Goal: Task Accomplishment & Management: Manage account settings

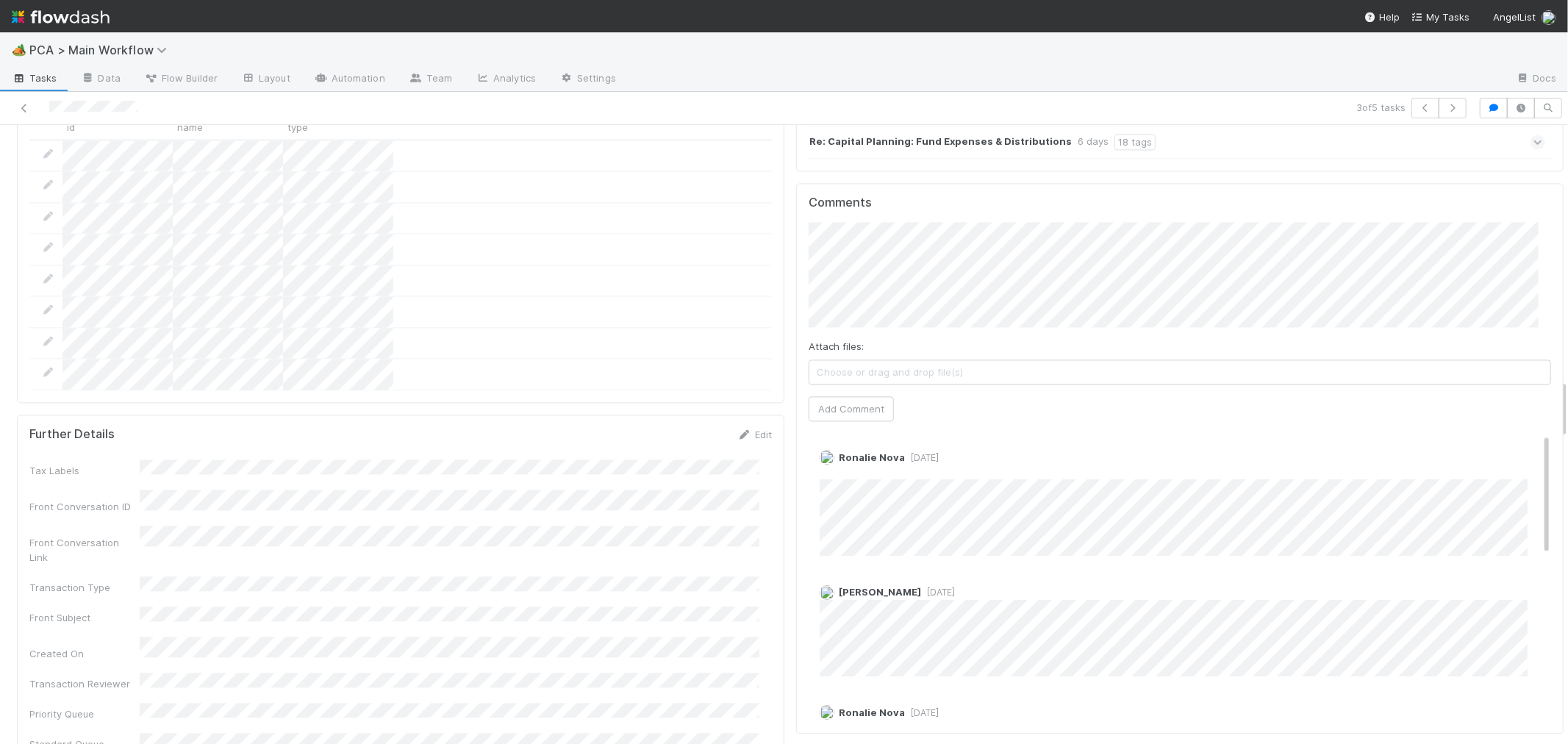
scroll to position [163, 0]
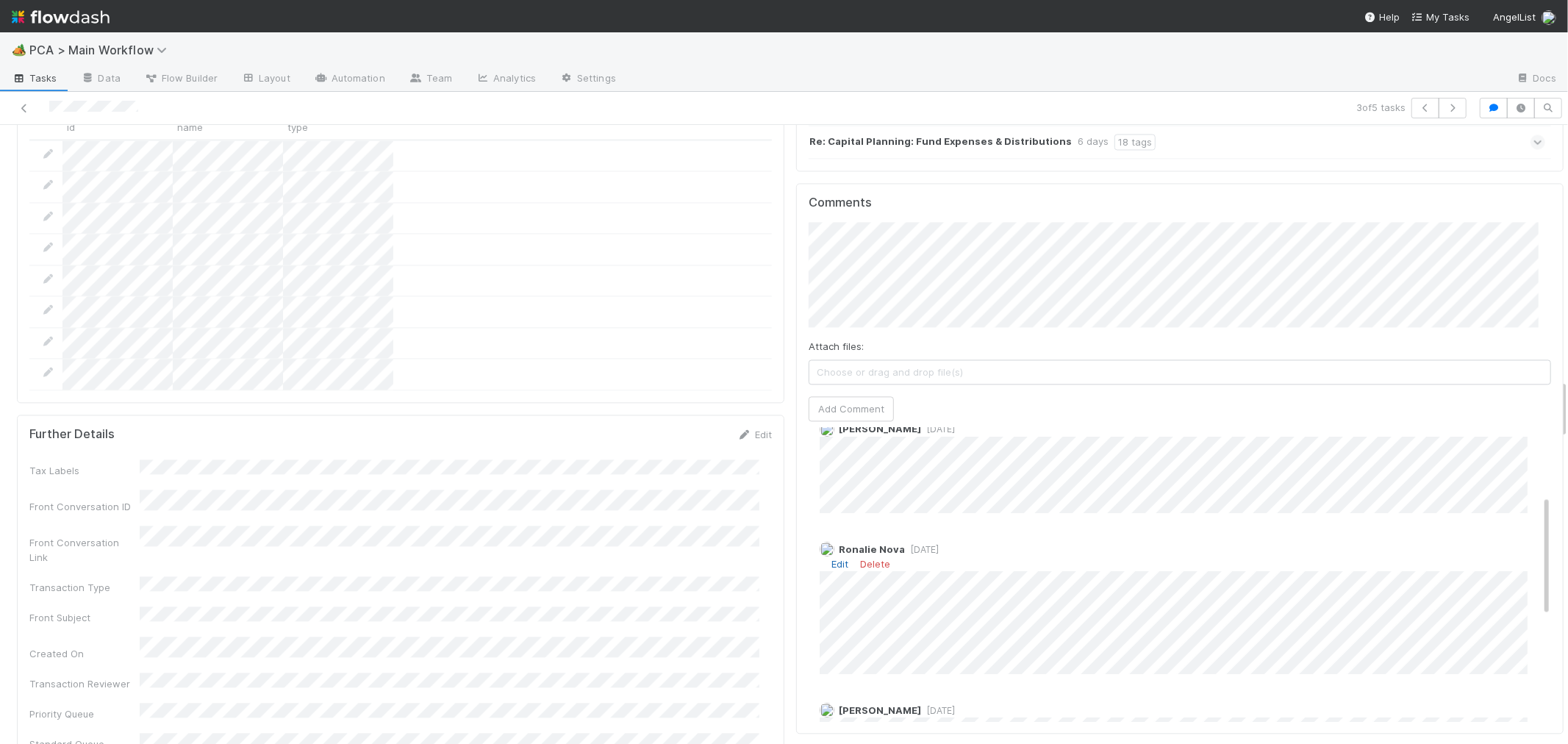
click at [831, 558] on link "Edit" at bounding box center [839, 564] width 17 height 11
click at [832, 558] on link "Edit" at bounding box center [839, 564] width 17 height 11
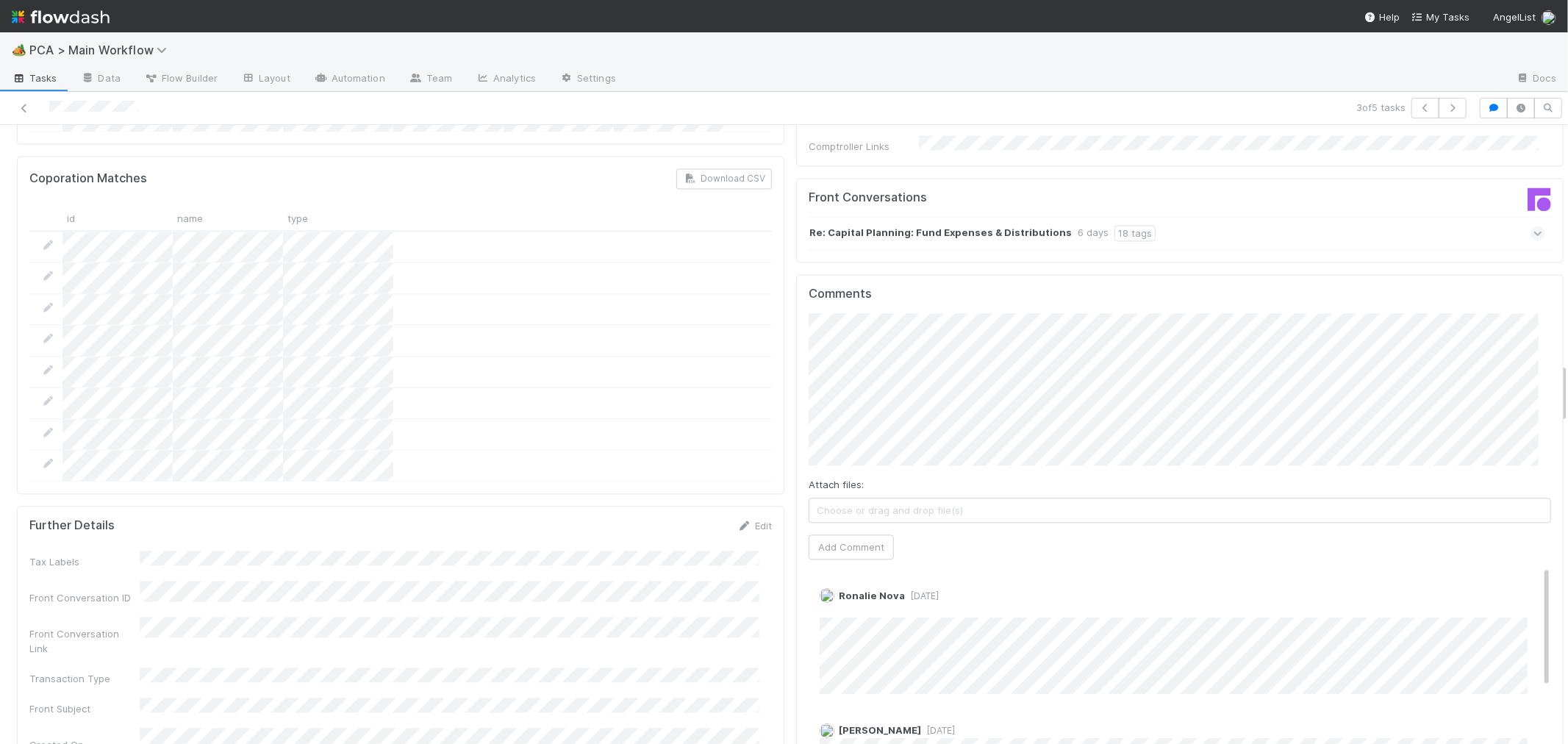
scroll to position [2450, 0]
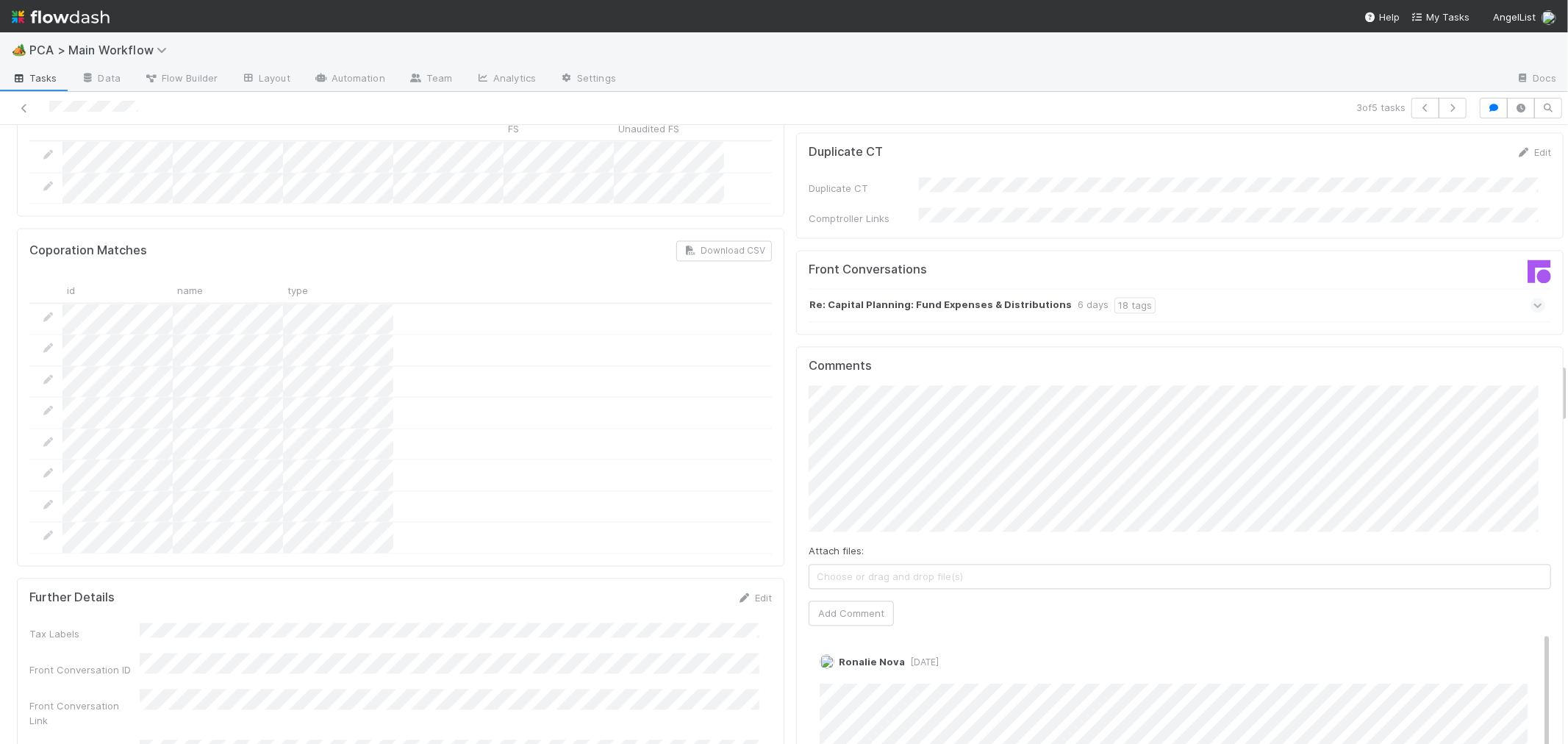
click at [1071, 565] on span "Choose or drag and drop file(s)" at bounding box center [1180, 576] width 741 height 24
click at [817, 573] on icon at bounding box center [824, 577] width 15 height 9
click at [853, 565] on span "Choose or drag and drop file(s)" at bounding box center [1180, 576] width 741 height 24
click at [855, 600] on button "Add Comment" at bounding box center [851, 613] width 85 height 25
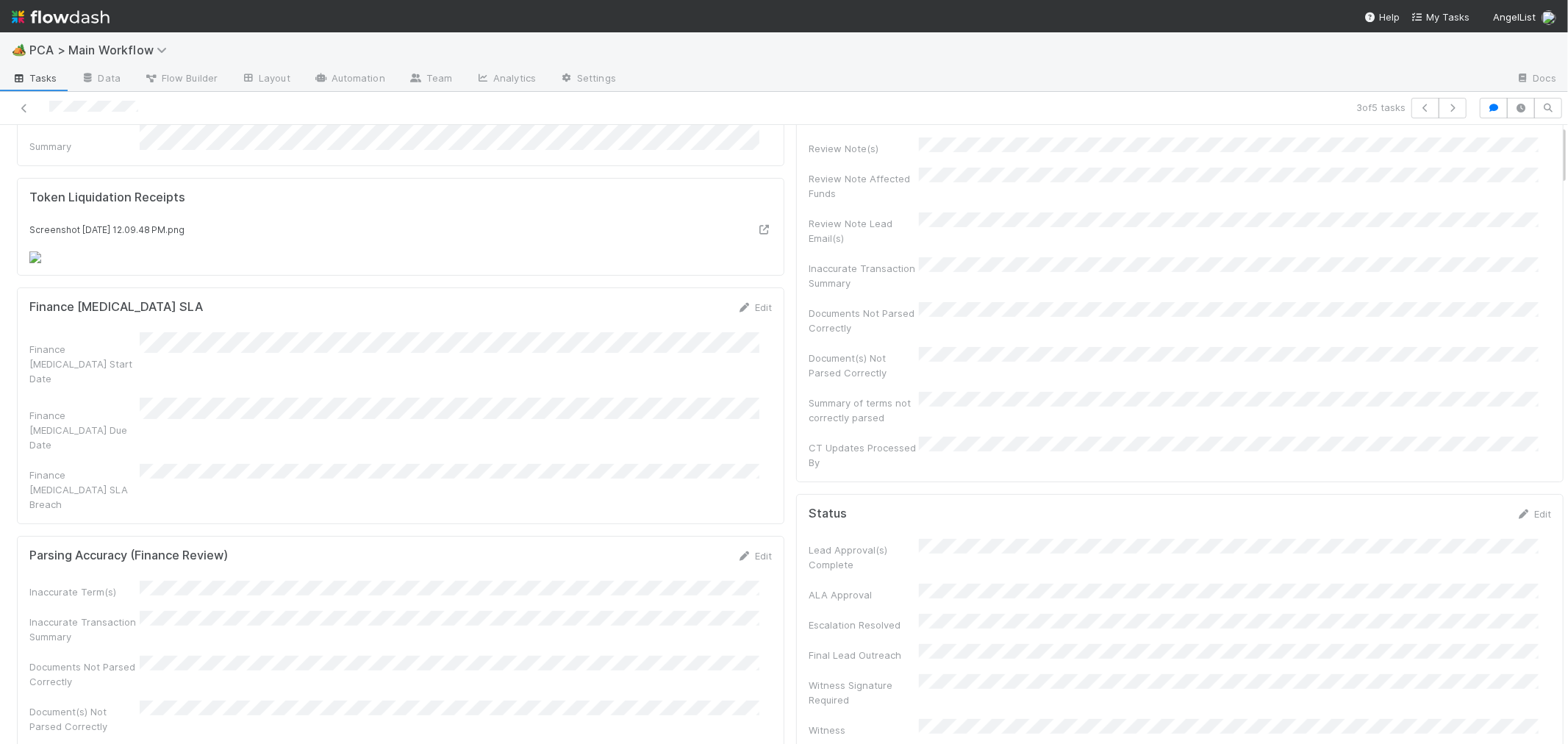
scroll to position [0, 0]
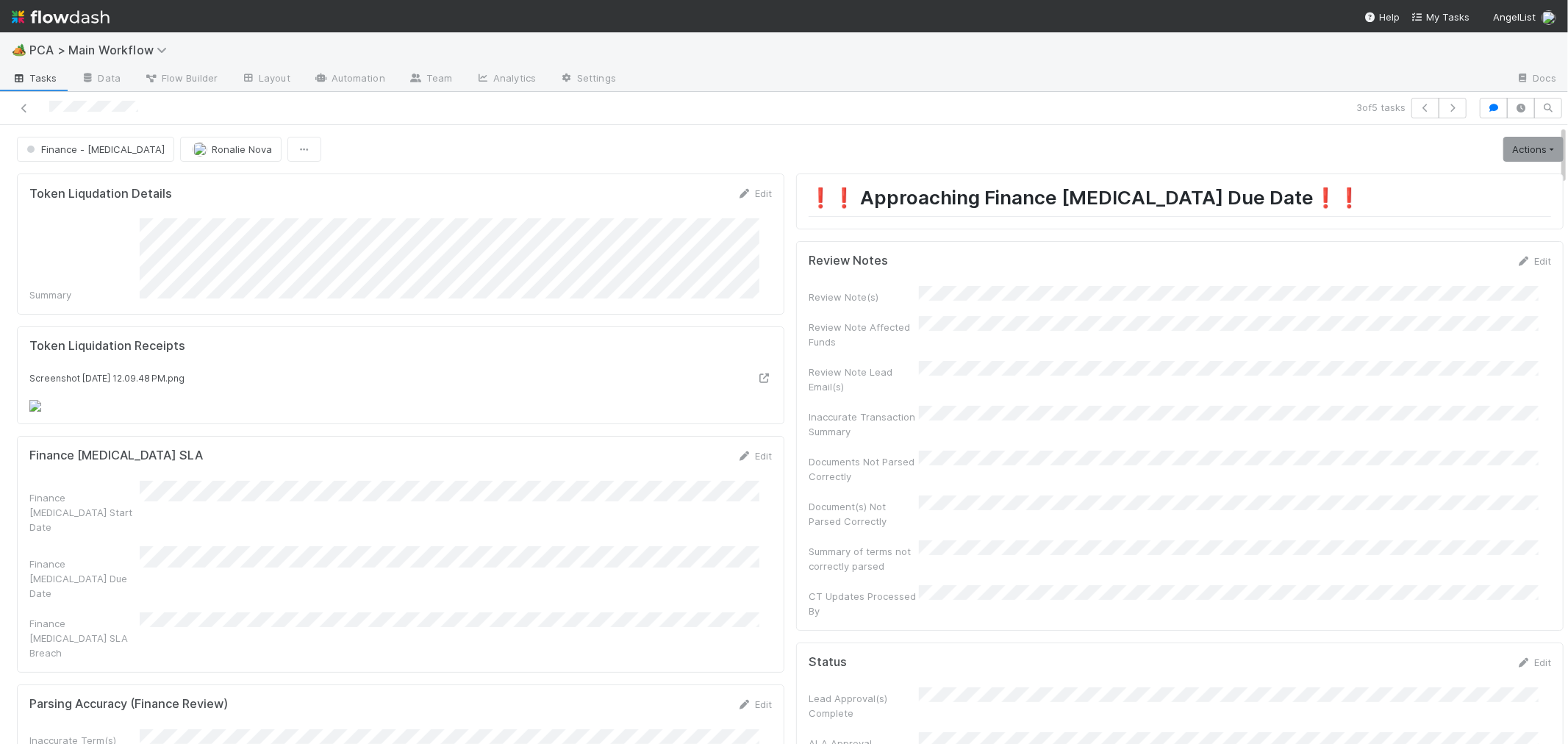
click at [1516, 255] on div "Edit" at bounding box center [1533, 261] width 34 height 15
click at [1516, 259] on icon at bounding box center [1523, 261] width 15 height 10
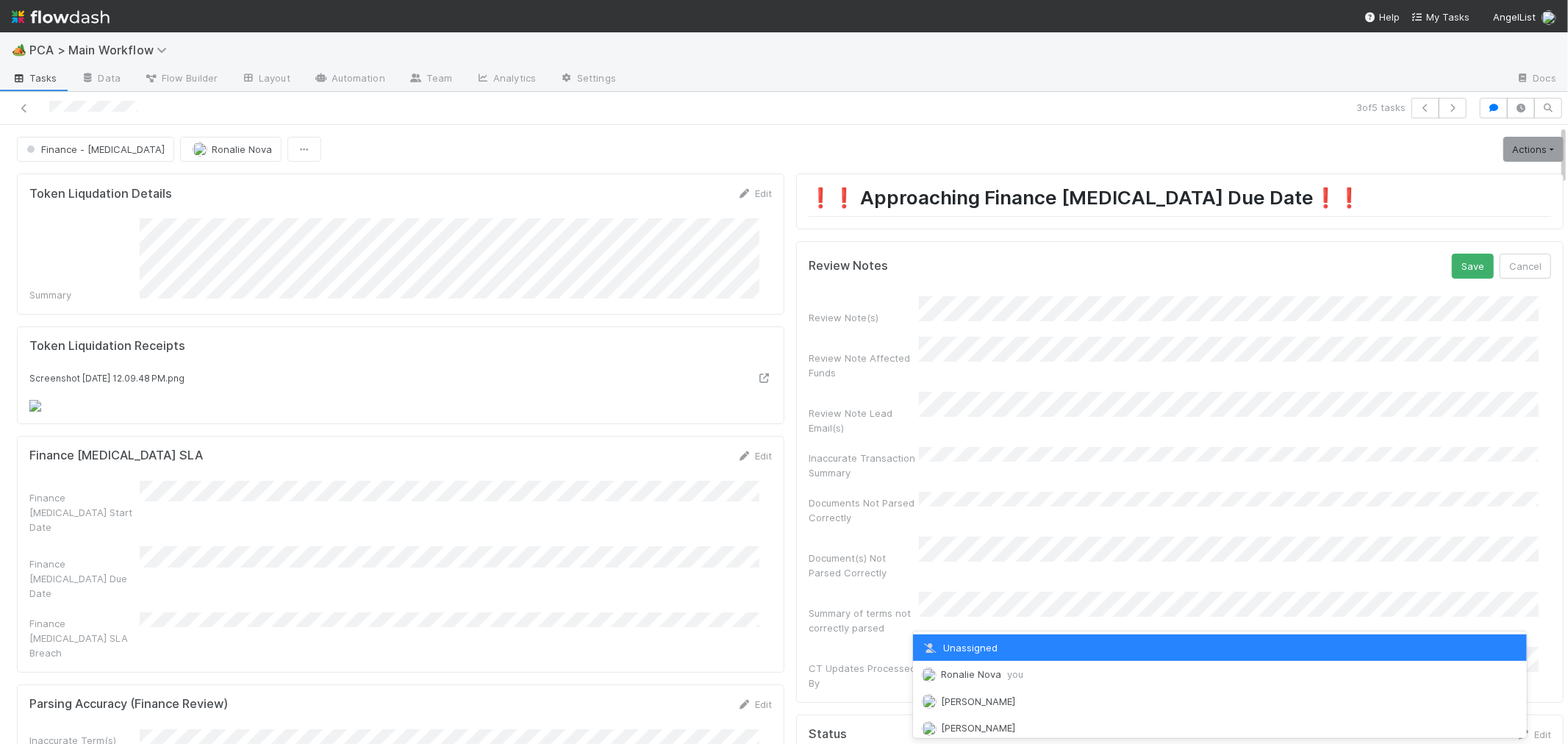
click at [1007, 670] on span "you" at bounding box center [1015, 674] width 16 height 11
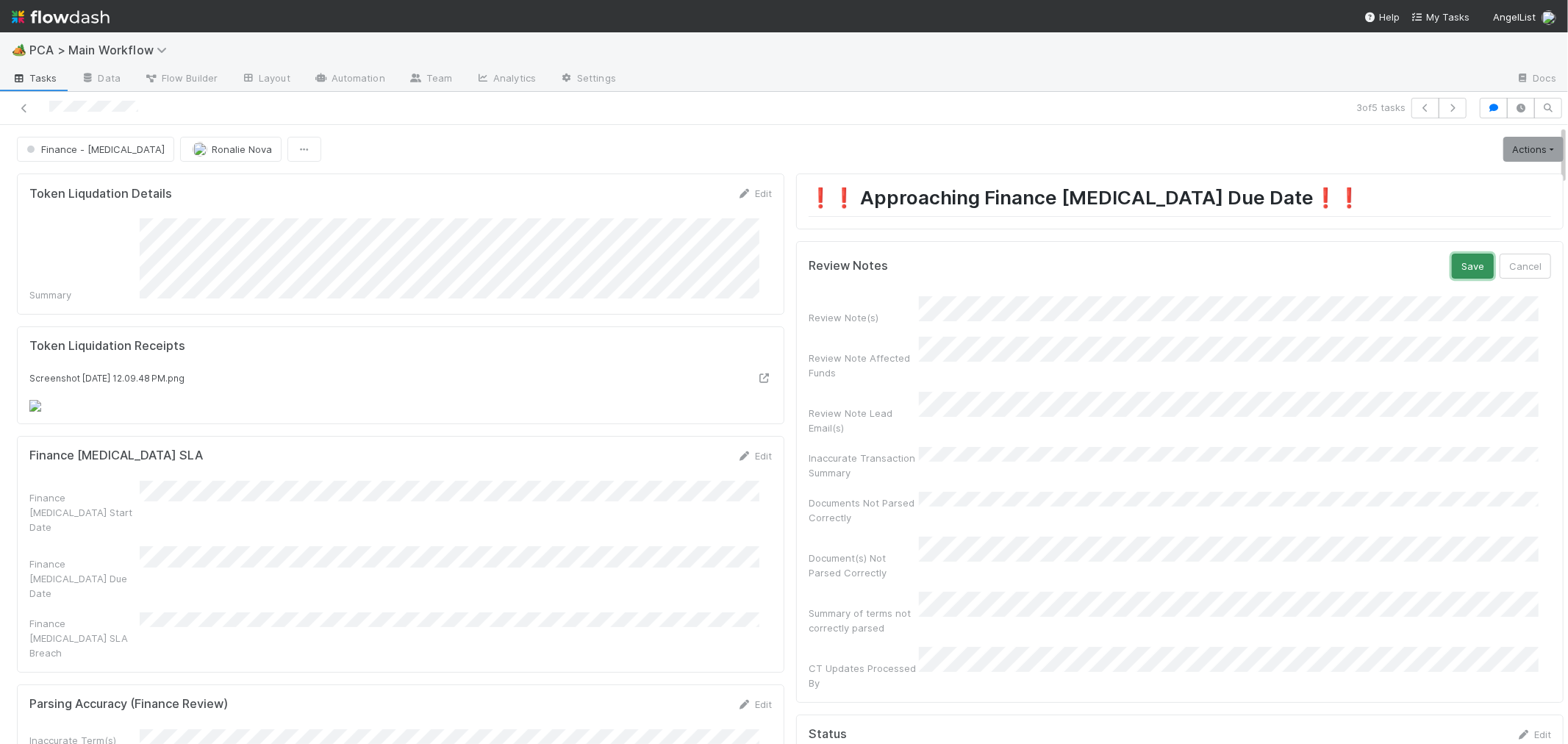
click at [1452, 264] on button "Save" at bounding box center [1472, 266] width 42 height 25
click at [1503, 157] on link "Actions" at bounding box center [1533, 149] width 60 height 25
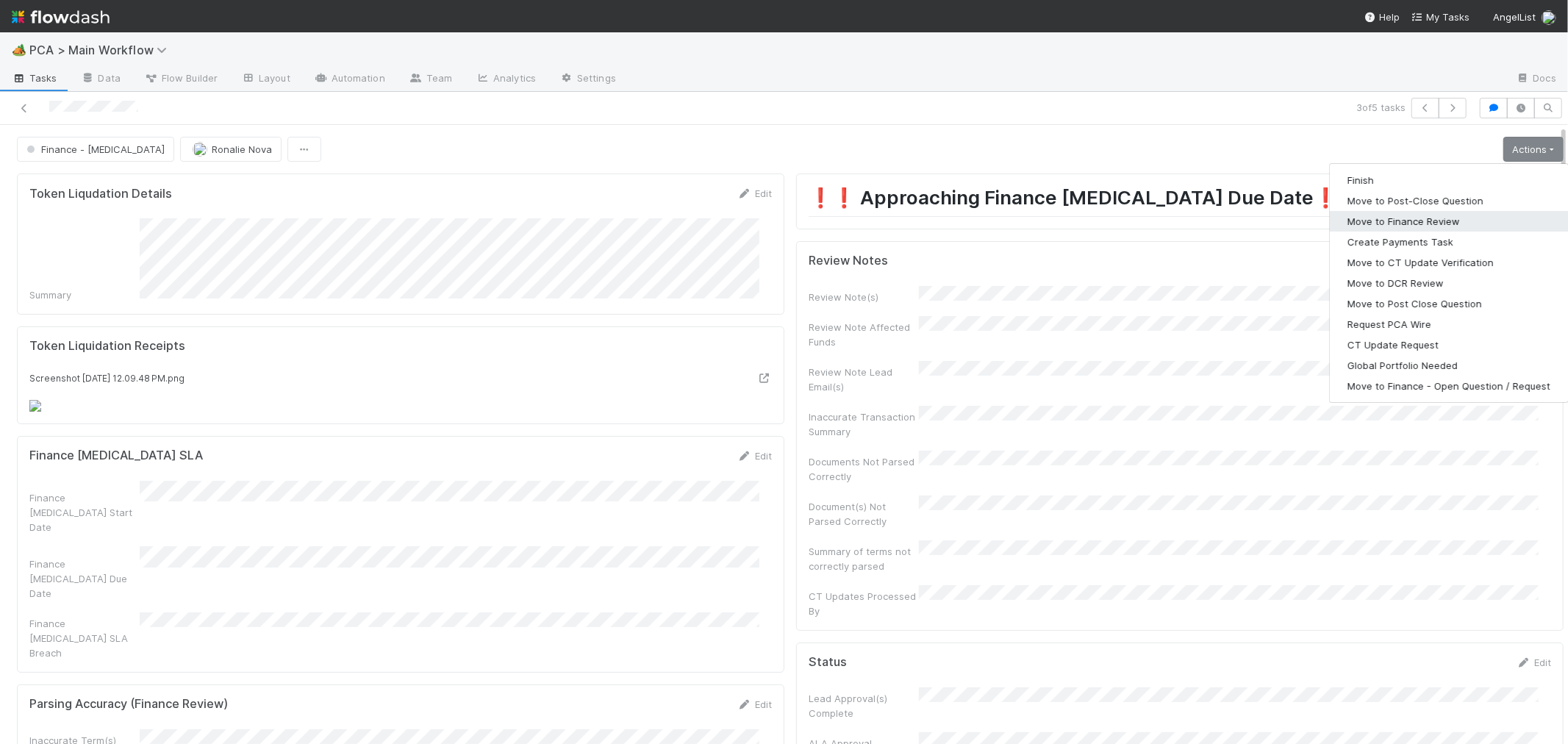
click at [1375, 220] on button "Move to Finance Review" at bounding box center [1449, 221] width 238 height 20
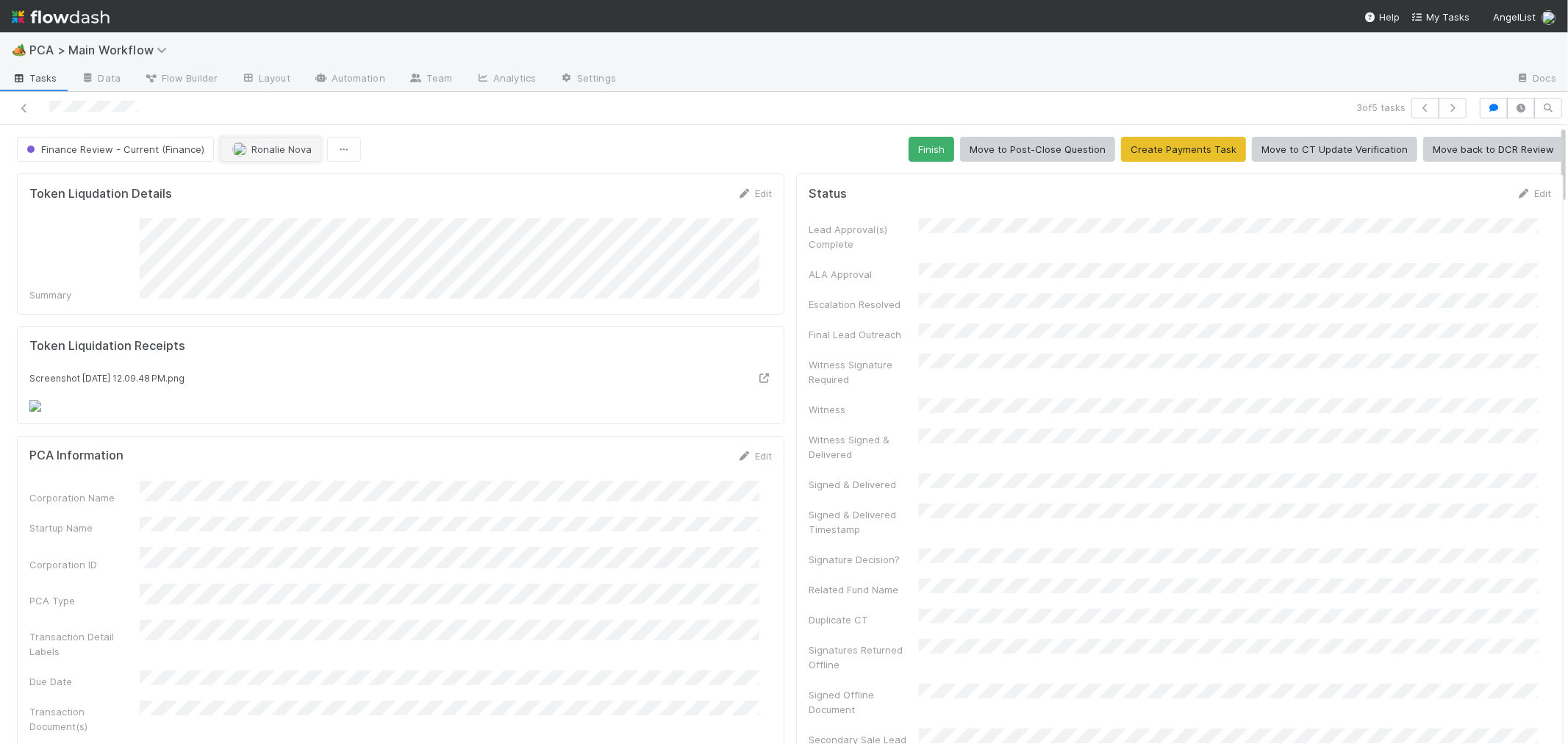
click at [271, 149] on span "Ronalie Nova" at bounding box center [281, 149] width 60 height 11
click at [305, 215] on div "Jacob Weiss" at bounding box center [314, 214] width 207 height 26
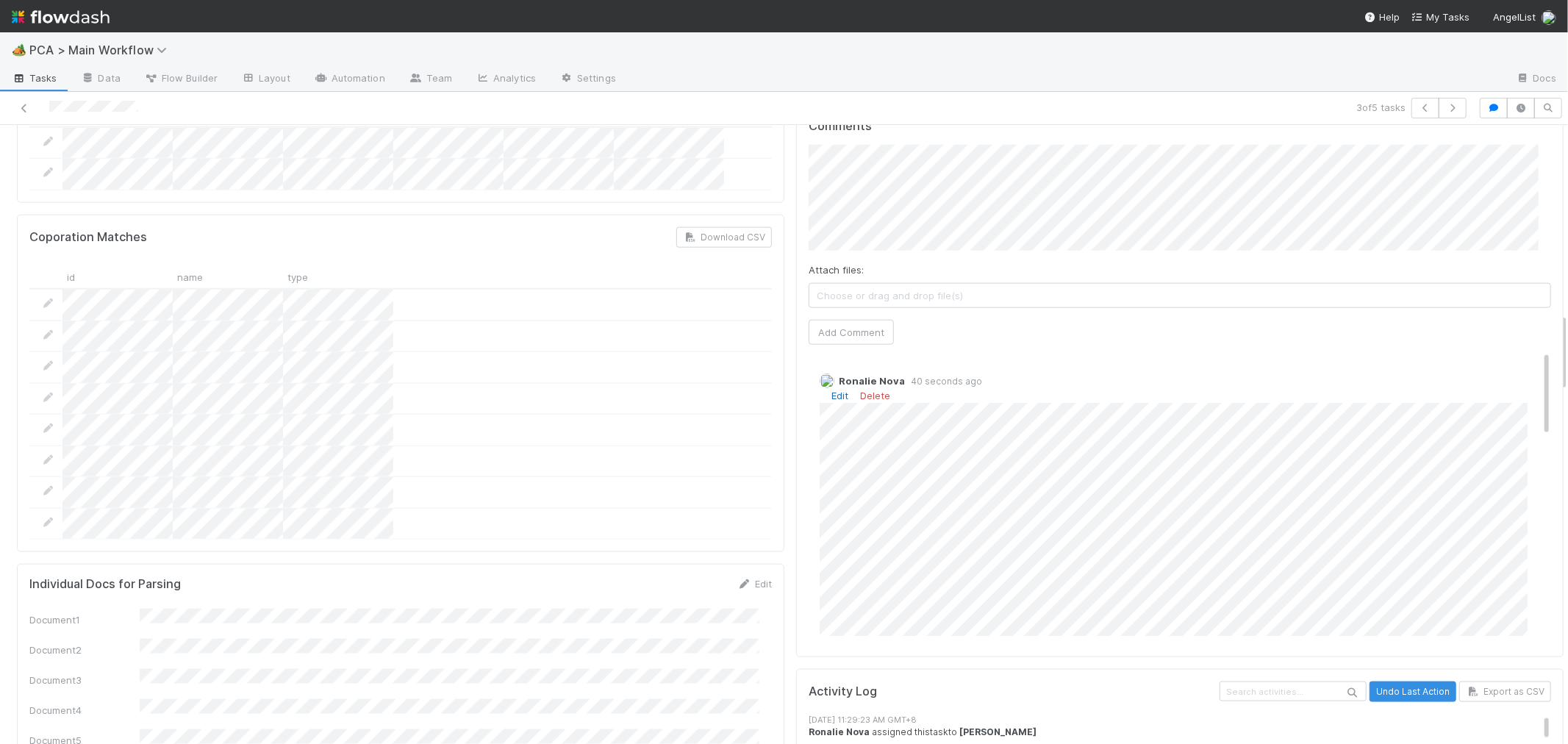
click at [831, 389] on link "Edit" at bounding box center [839, 395] width 17 height 11
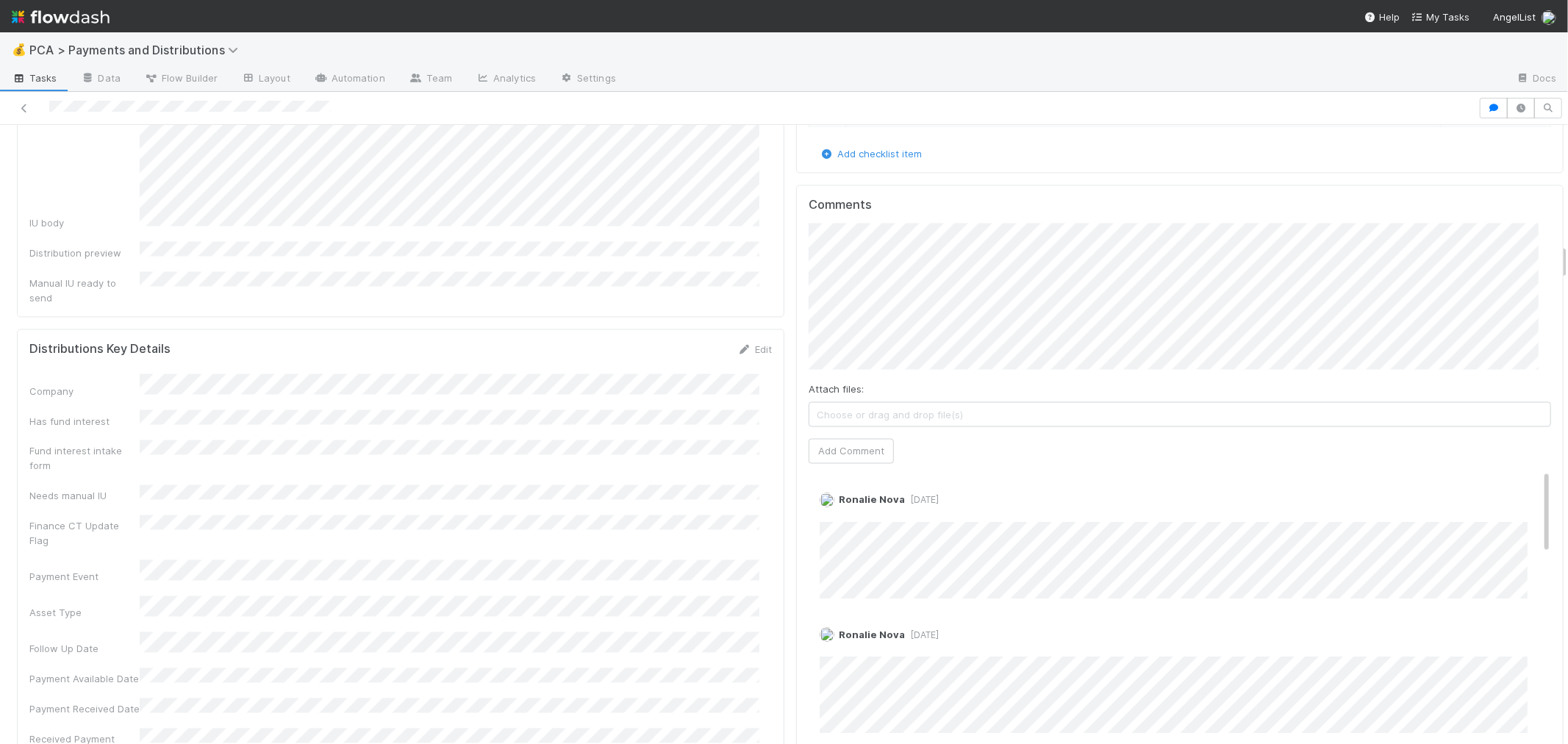
click at [839, 403] on span "Choose or drag and drop file(s)" at bounding box center [1180, 414] width 741 height 24
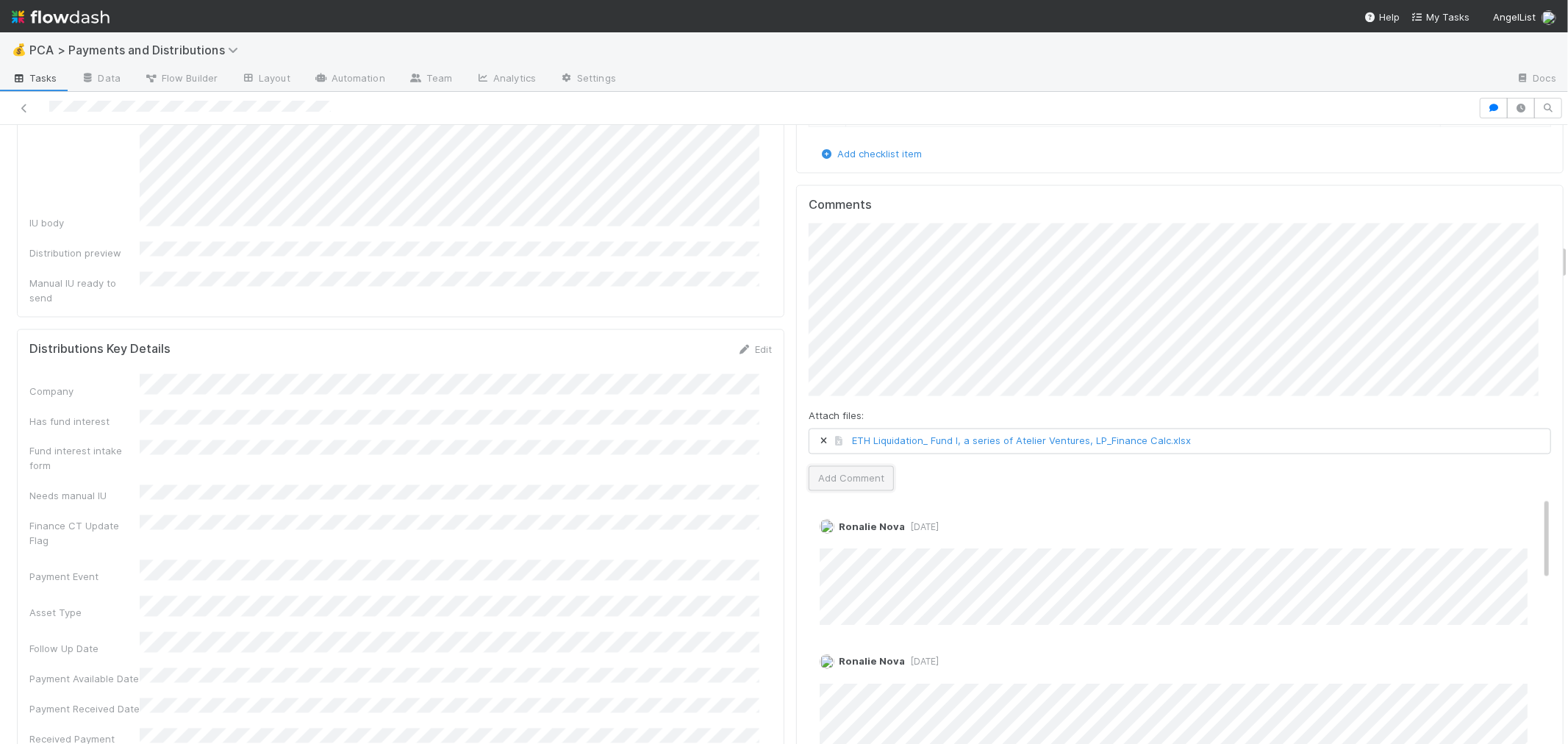
click at [857, 466] on button "Add Comment" at bounding box center [851, 478] width 85 height 25
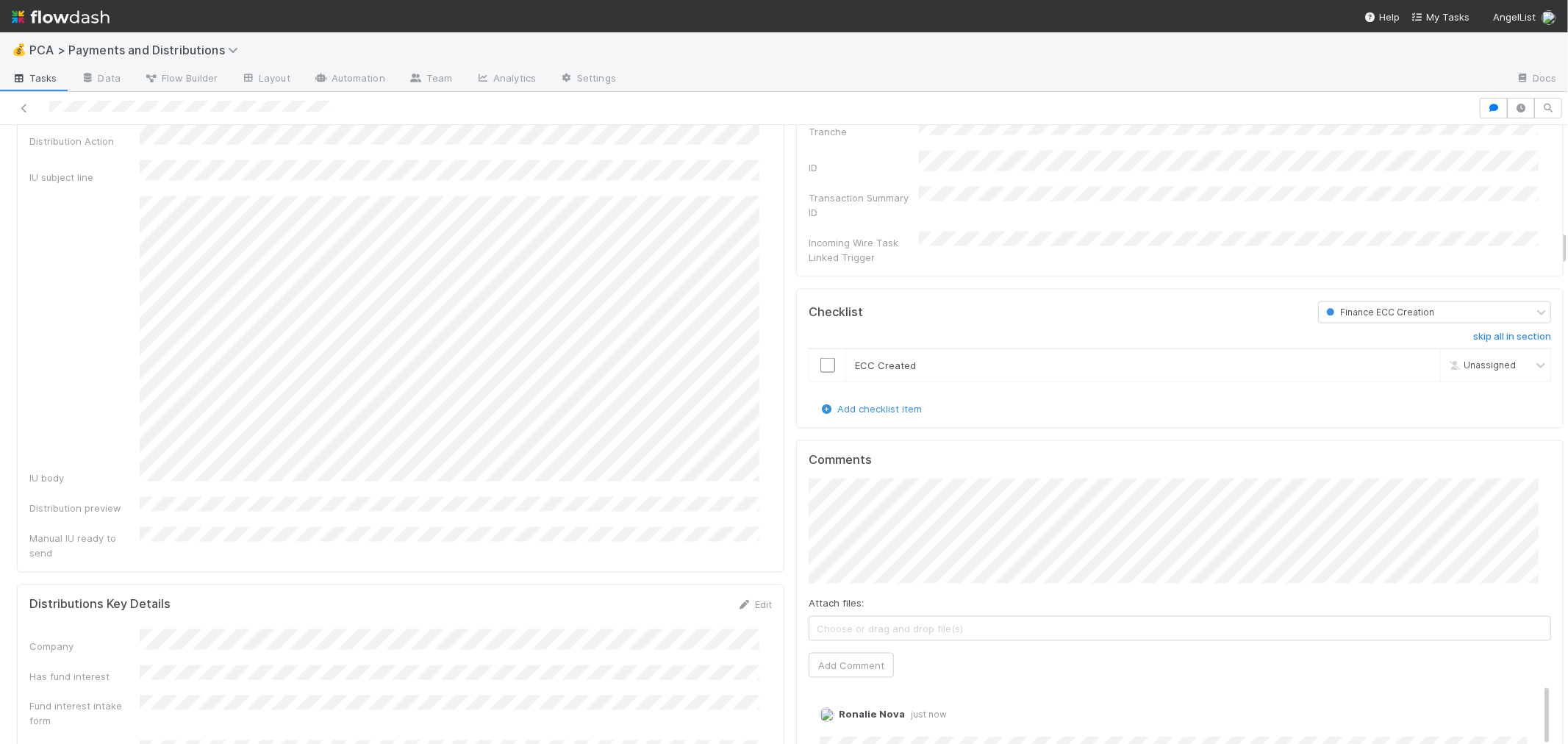
scroll to position [1796, 0]
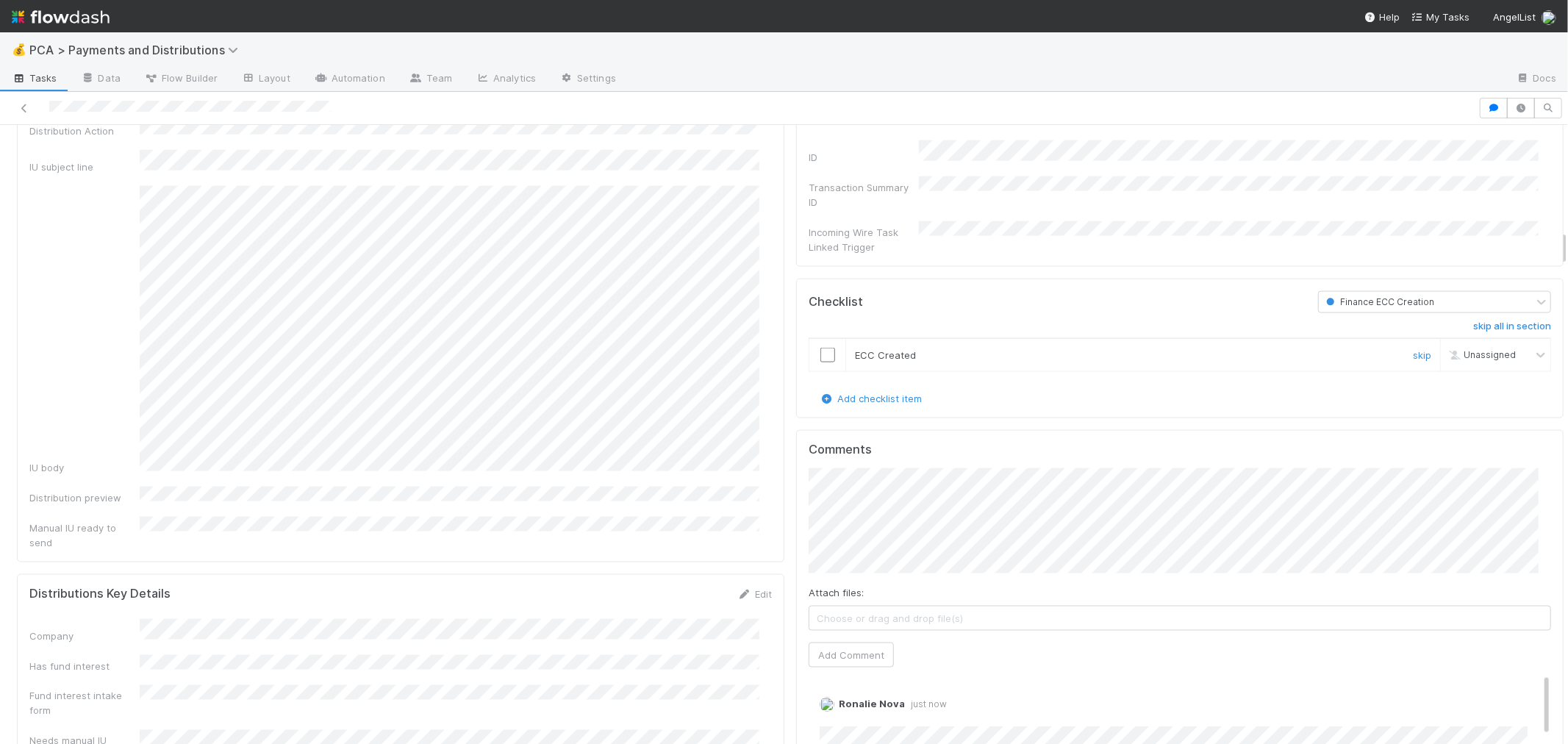
click at [820, 348] on input "checkbox" at bounding box center [827, 355] width 15 height 15
click at [746, 588] on link "Edit" at bounding box center [755, 594] width 34 height 11
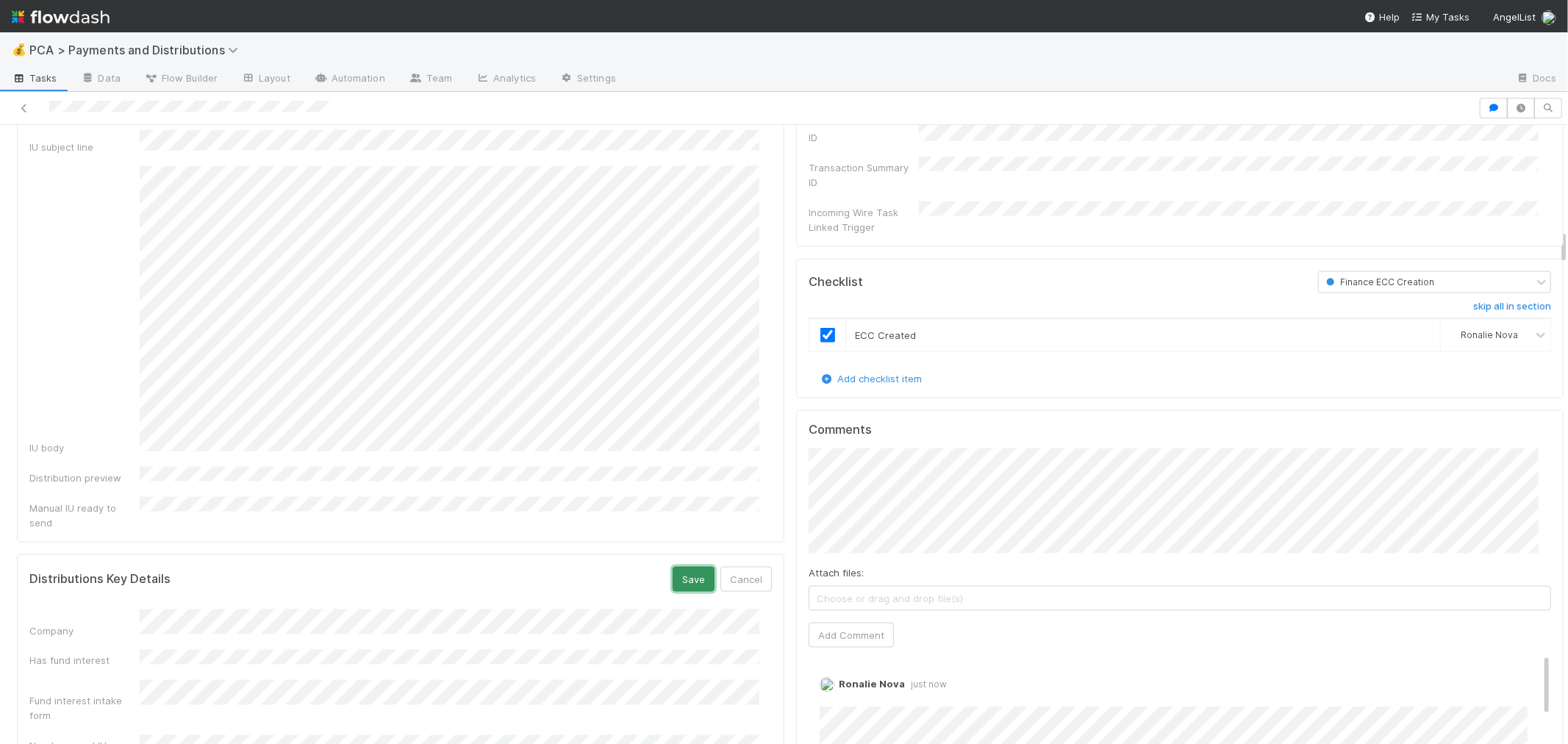
click at [685, 567] on button "Save" at bounding box center [693, 579] width 42 height 25
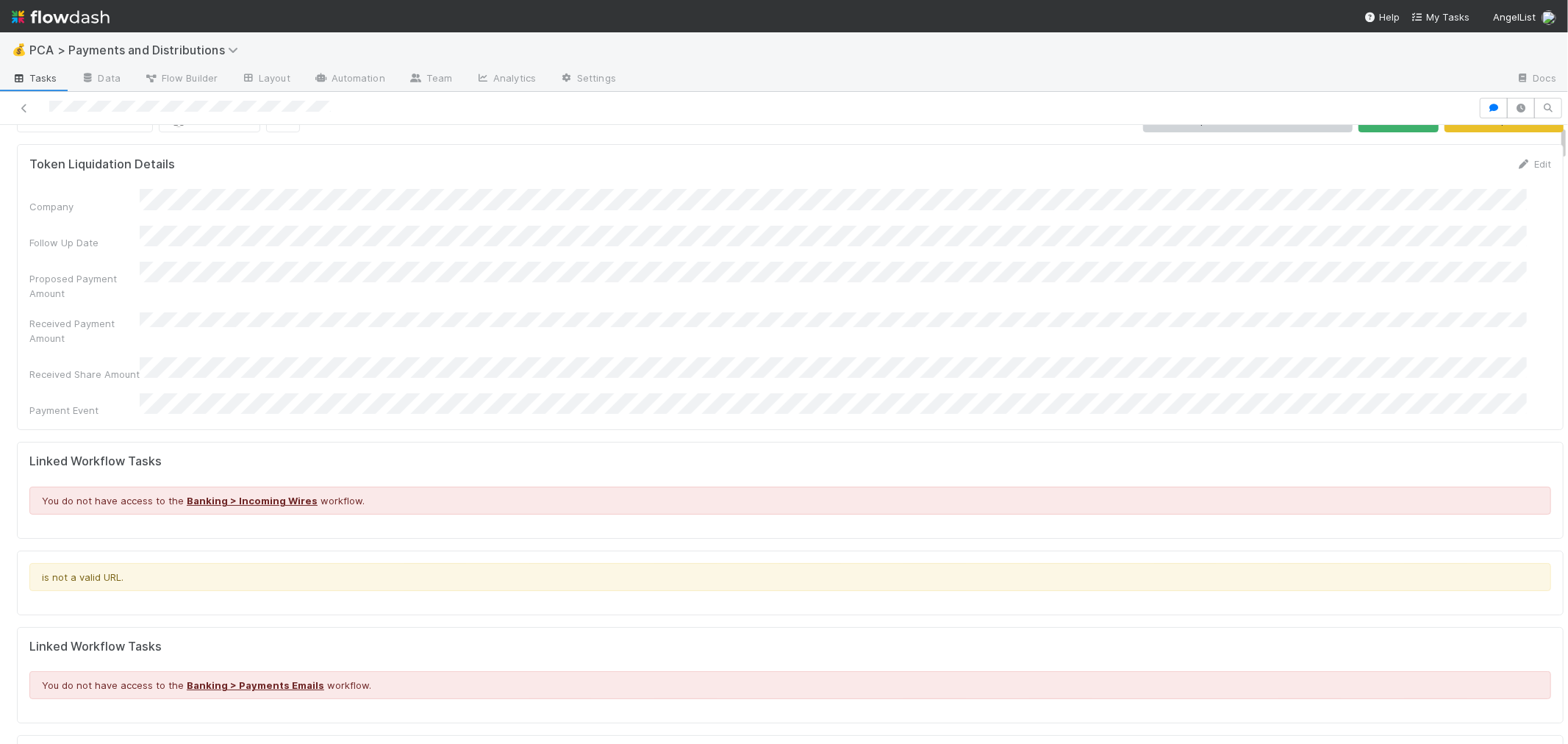
scroll to position [0, 0]
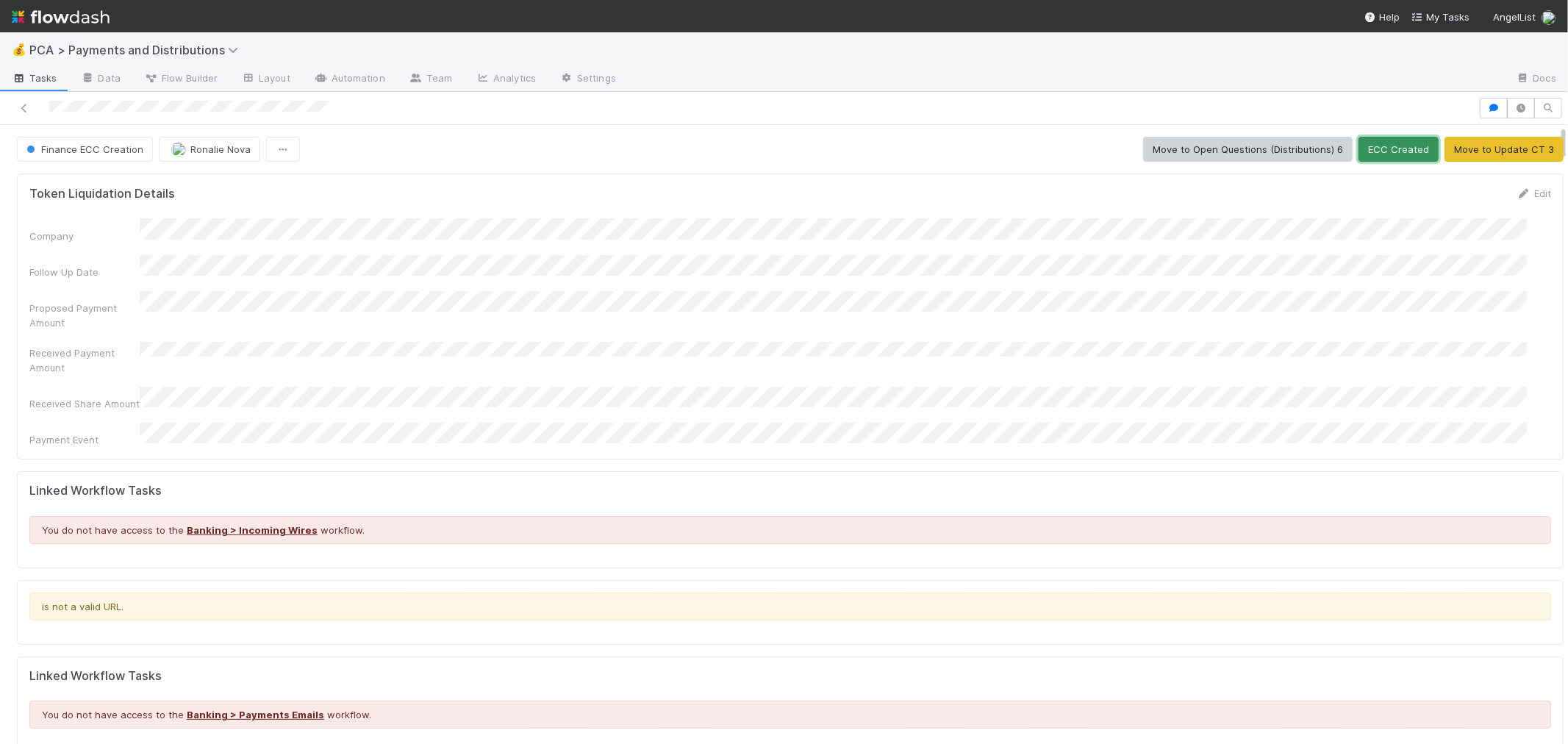
click at [1379, 148] on button "ECC Created" at bounding box center [1398, 149] width 80 height 25
click at [30, 107] on icon at bounding box center [24, 108] width 15 height 10
drag, startPoint x: 20, startPoint y: 104, endPoint x: 191, endPoint y: 61, distance: 176.3
click at [20, 104] on icon at bounding box center [24, 108] width 15 height 10
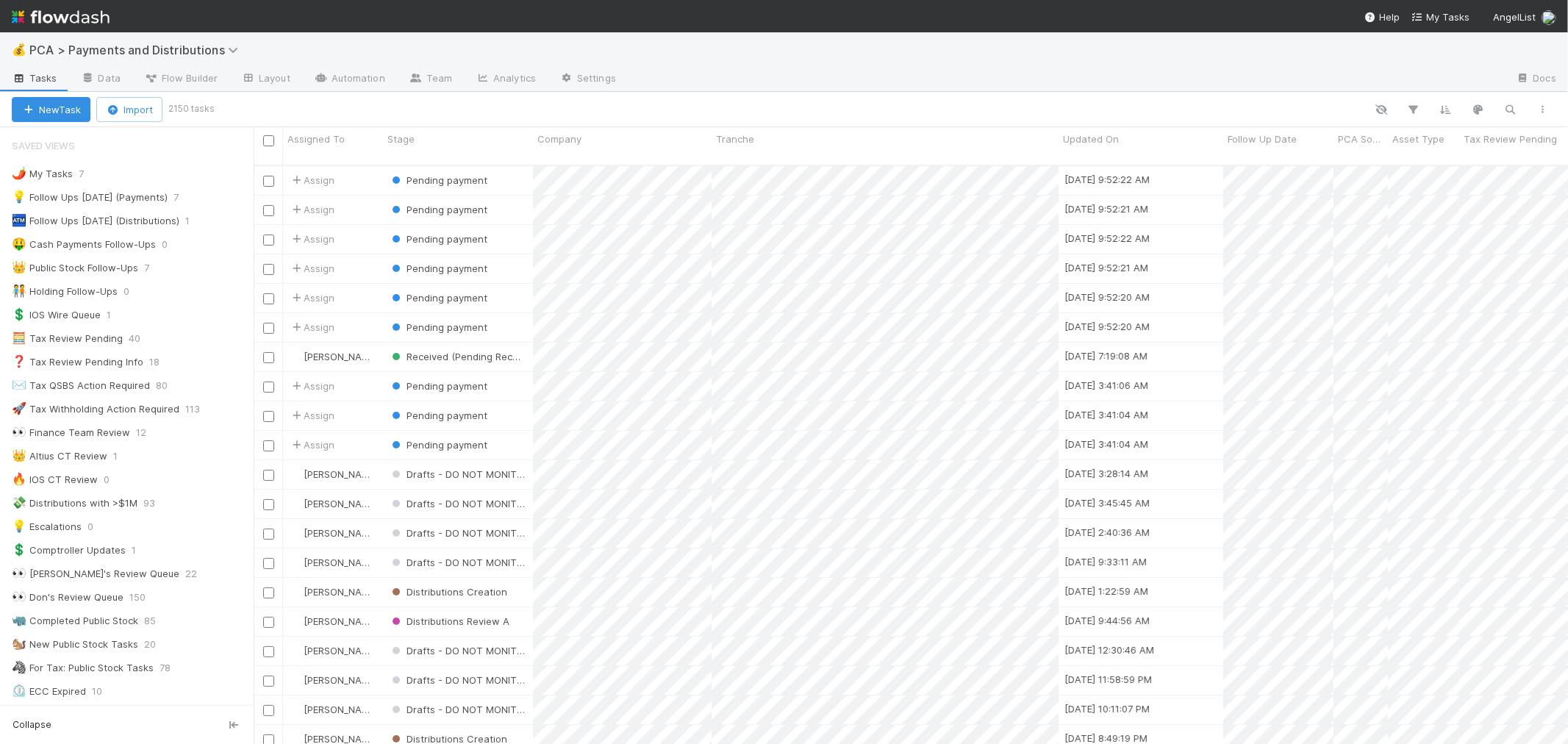
scroll to position [12, 11]
click at [208, 441] on div "👀 Finance Team Review 12" at bounding box center [132, 432] width 241 height 19
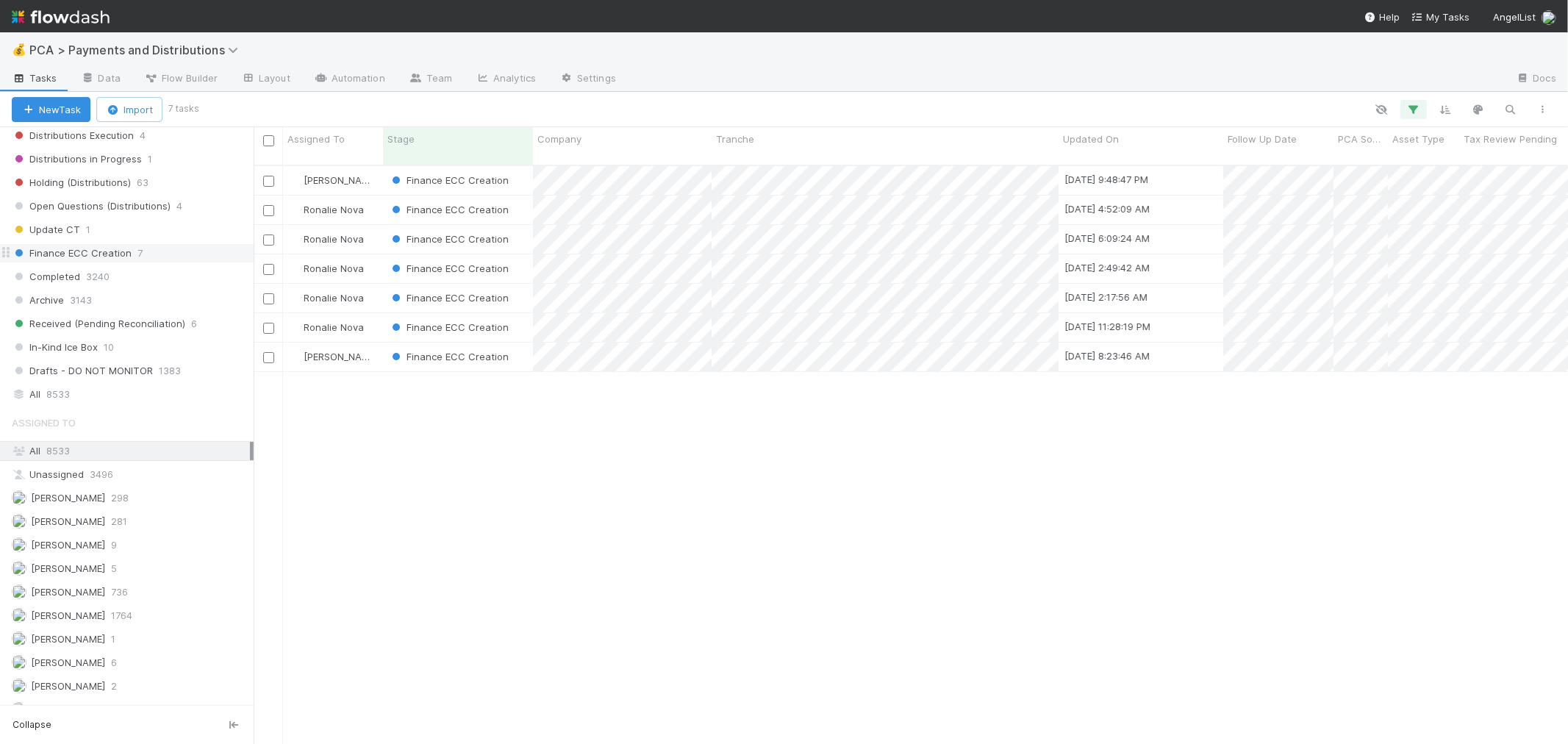
scroll to position [972, 0]
click at [152, 294] on div "Completed 3240" at bounding box center [132, 293] width 241 height 19
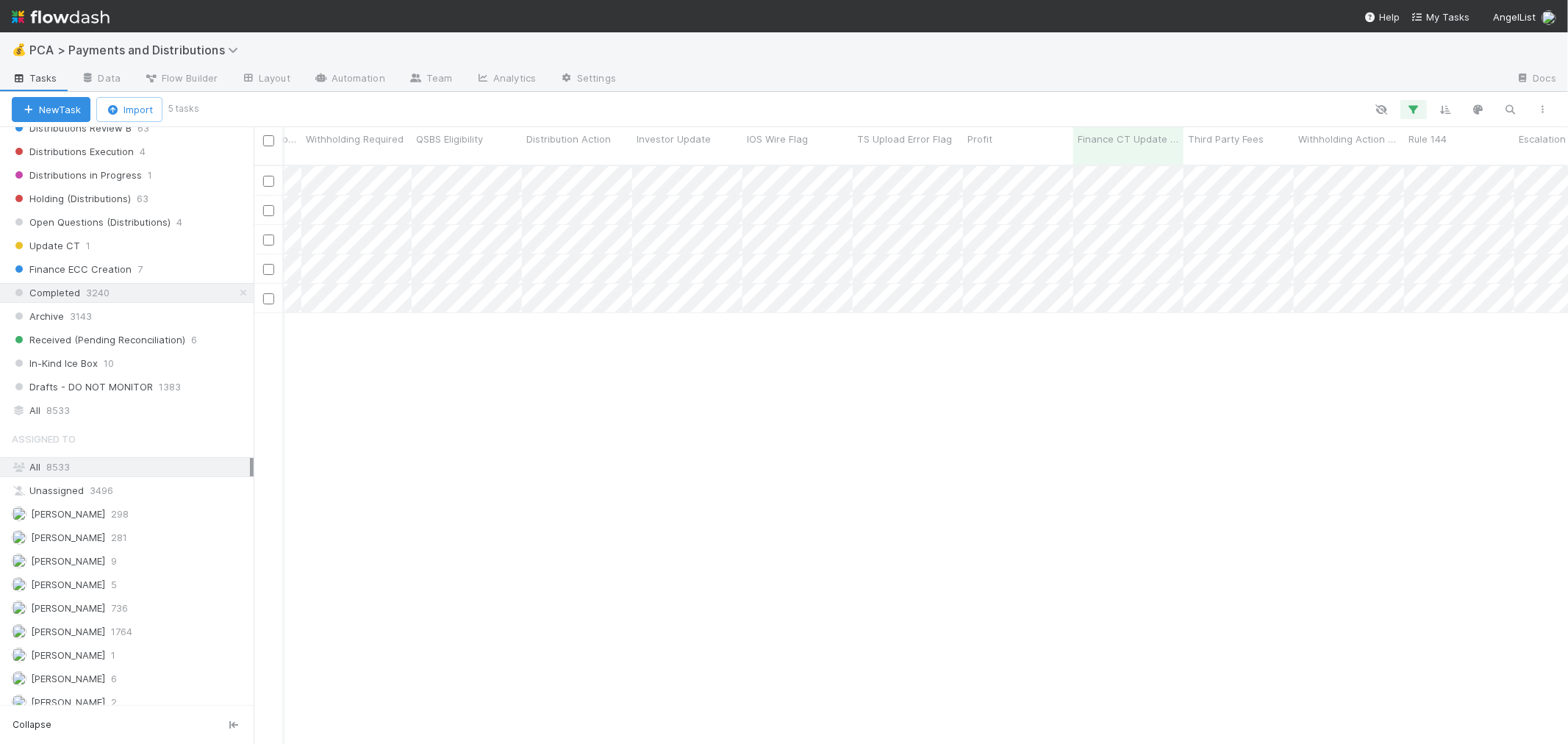
scroll to position [0, 5792]
click at [722, 329] on div at bounding box center [784, 372] width 1568 height 744
drag, startPoint x: 710, startPoint y: 388, endPoint x: 711, endPoint y: 311, distance: 77.0
click at [711, 385] on div at bounding box center [784, 372] width 1568 height 744
drag, startPoint x: 724, startPoint y: 348, endPoint x: 721, endPoint y: 289, distance: 59.1
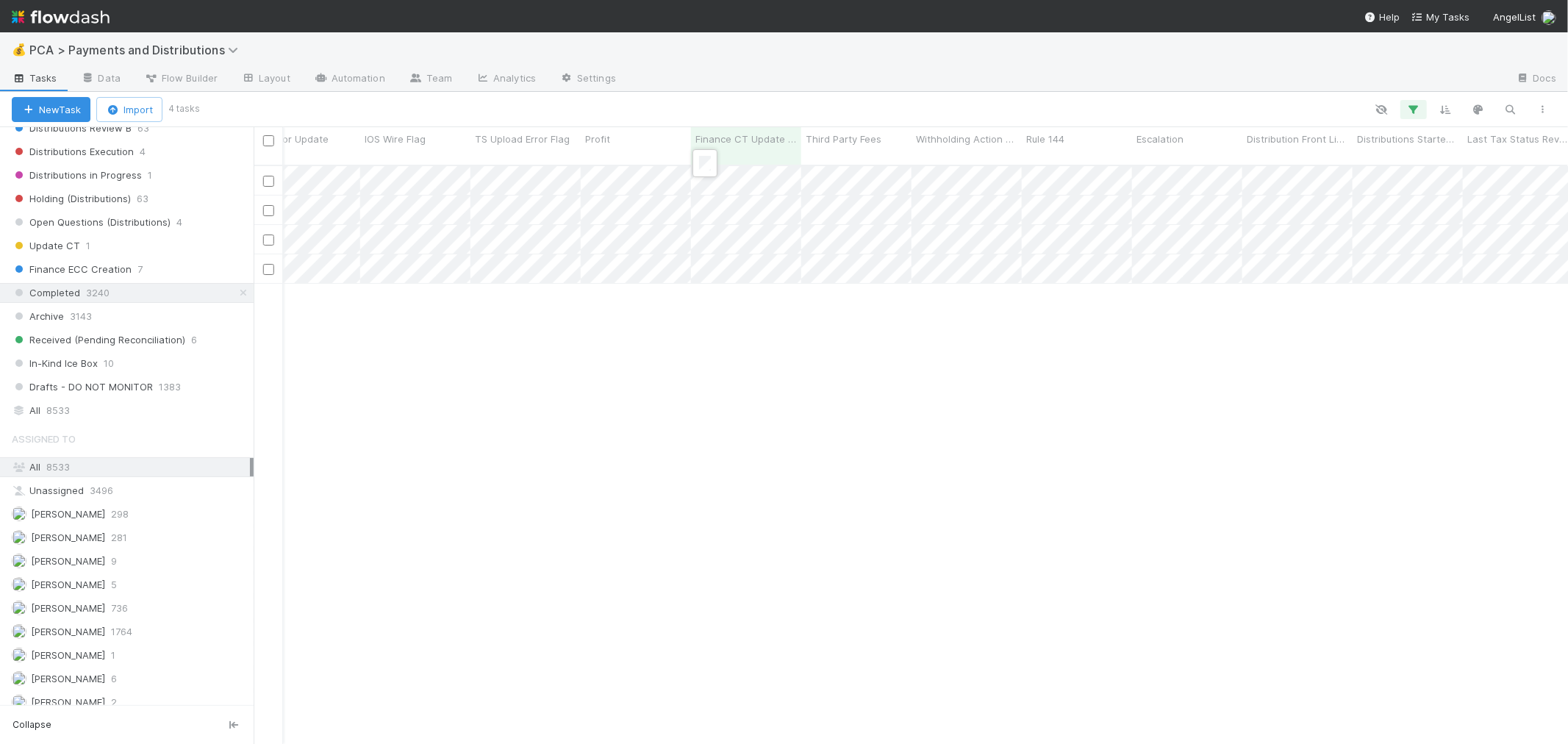
click at [729, 345] on div at bounding box center [784, 372] width 1568 height 744
click at [737, 380] on div at bounding box center [784, 372] width 1568 height 744
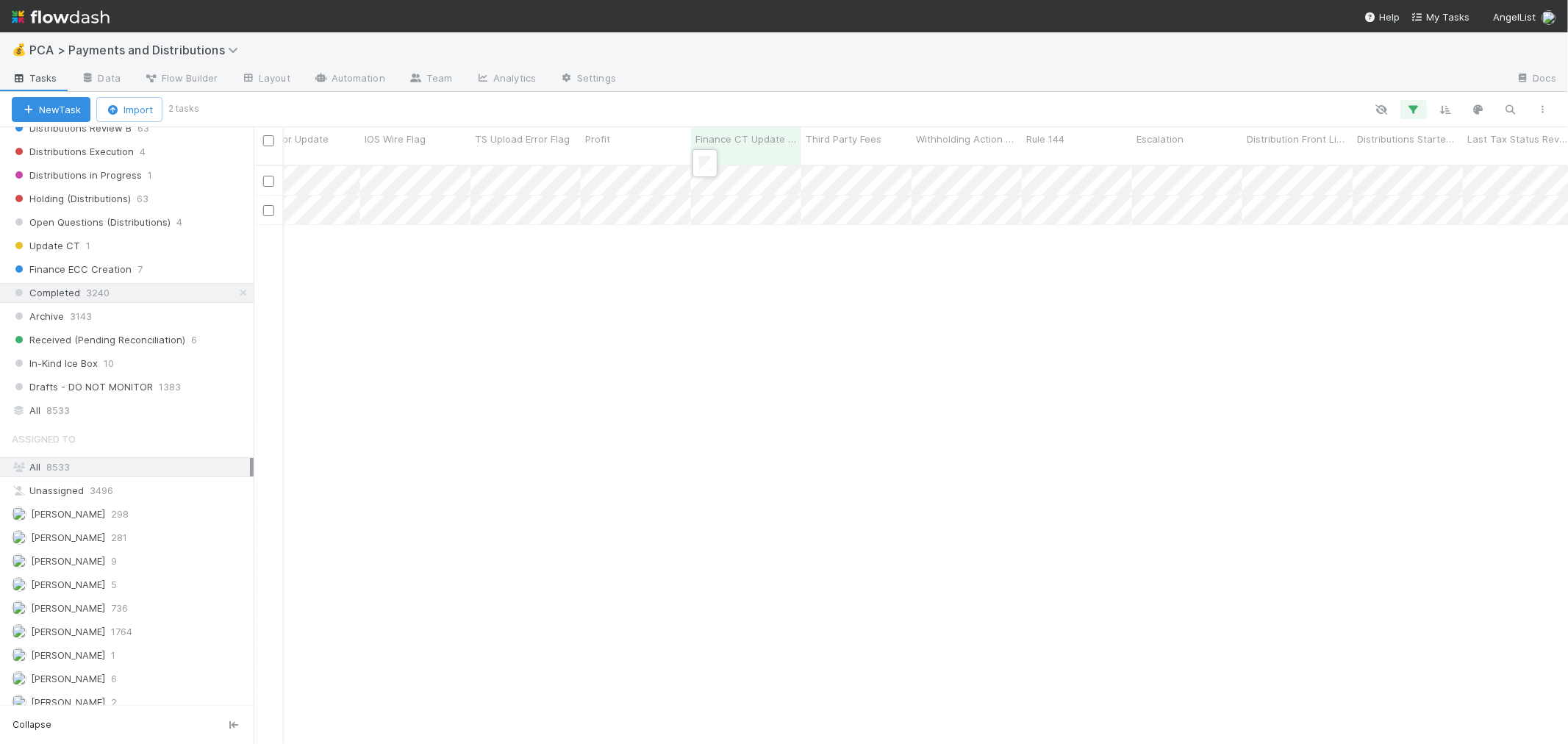
drag, startPoint x: 752, startPoint y: 403, endPoint x: 751, endPoint y: 364, distance: 39.0
click at [752, 399] on div at bounding box center [784, 372] width 1568 height 744
click at [721, 279] on div at bounding box center [784, 372] width 1568 height 744
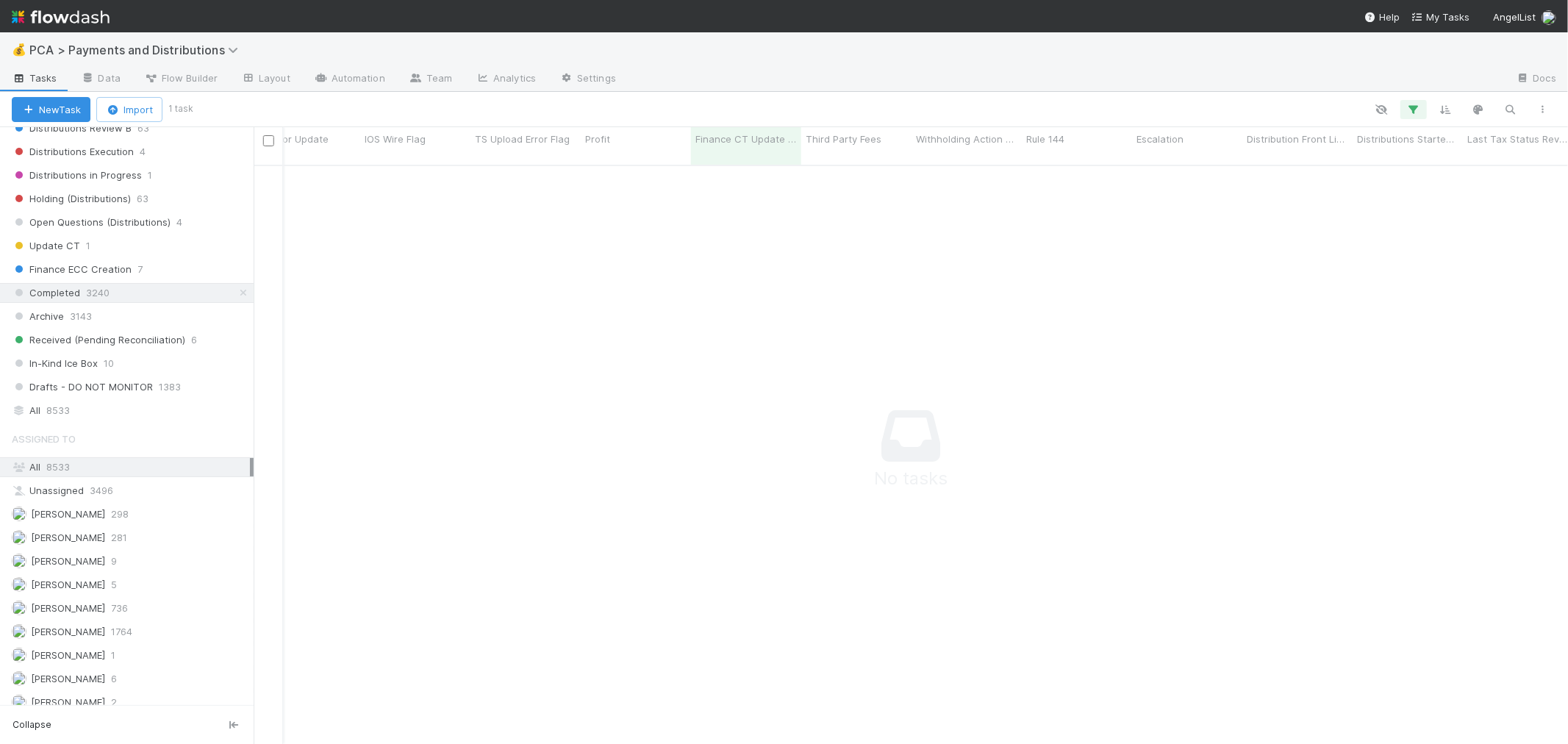
scroll to position [567, 1289]
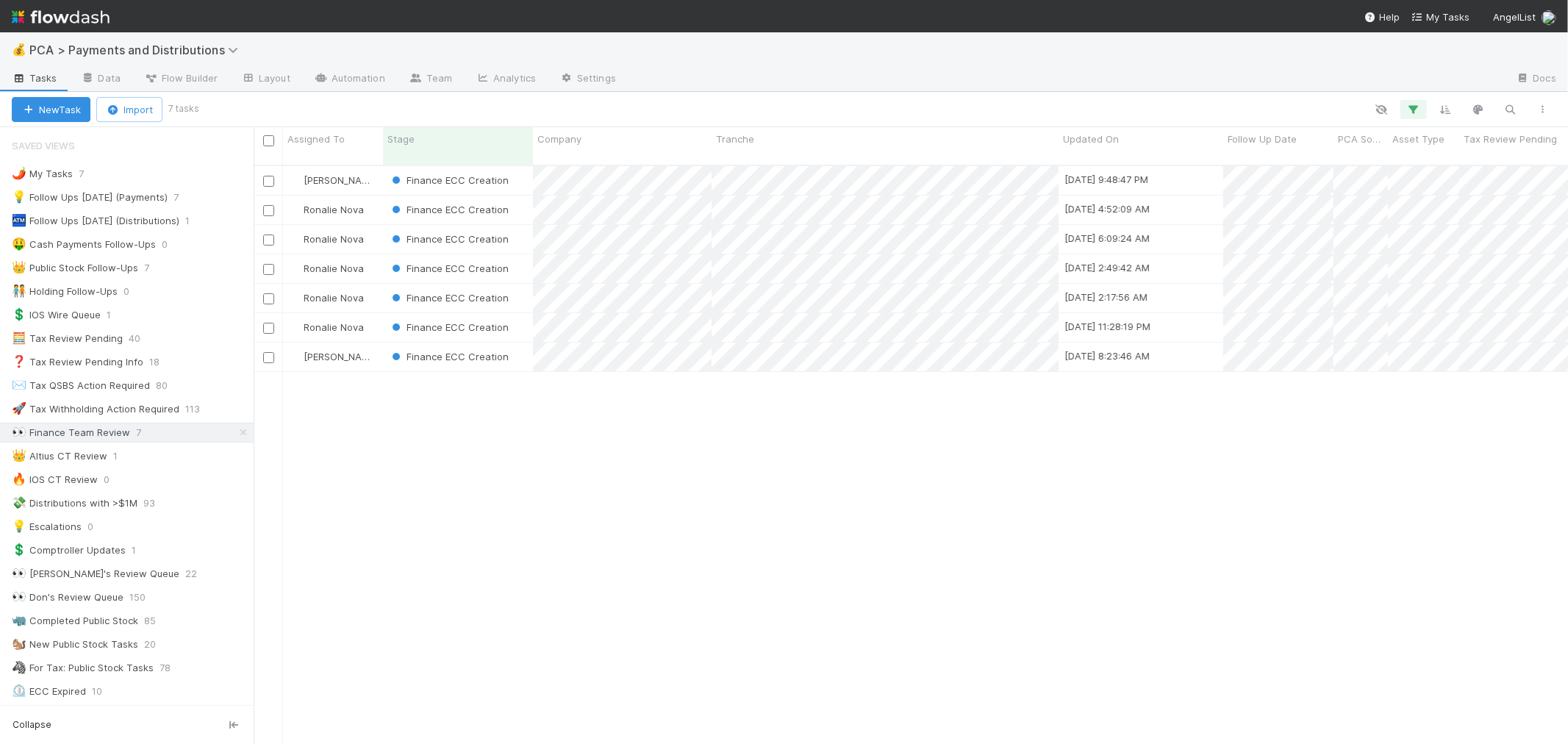
scroll to position [578, 1301]
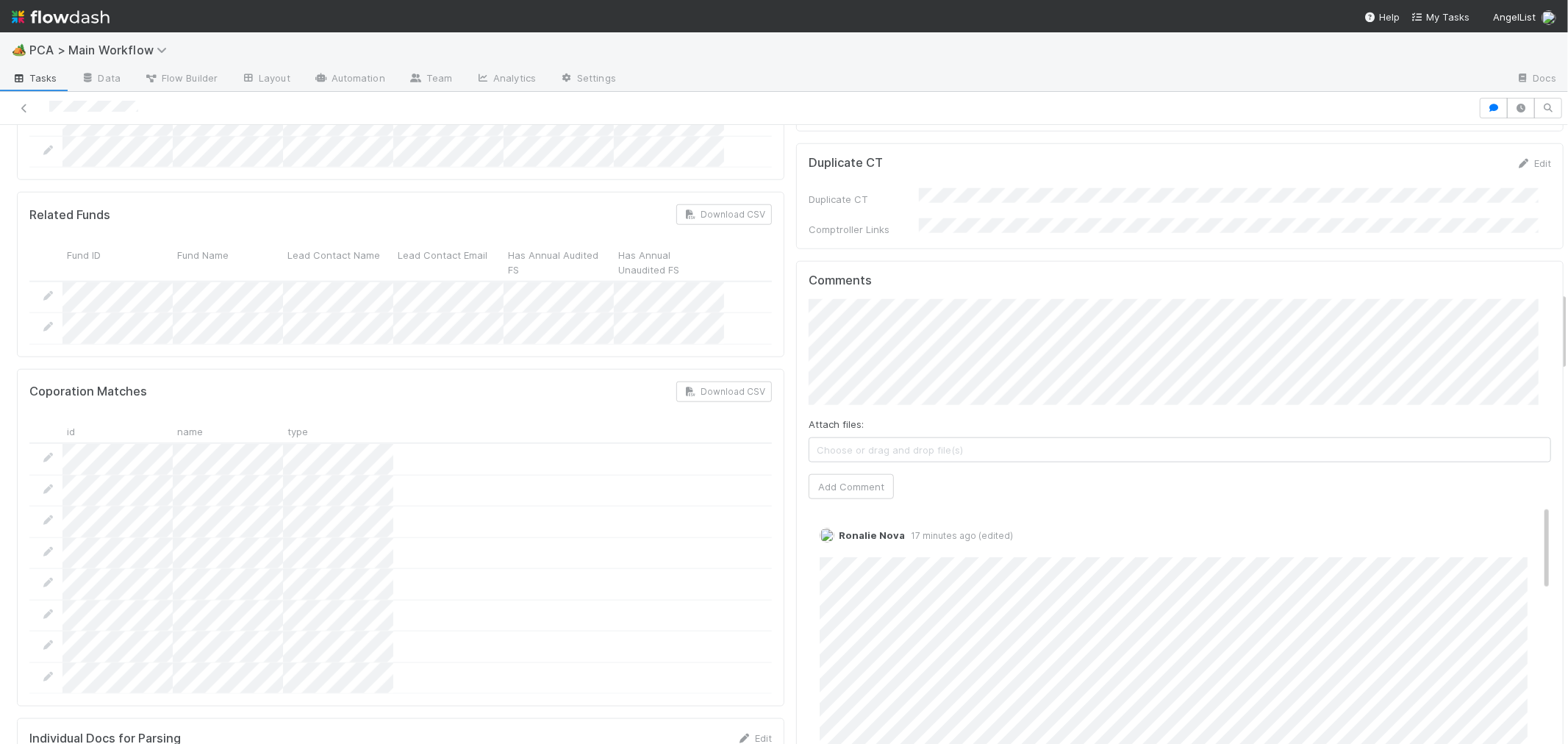
scroll to position [1306, 0]
click at [831, 553] on link "Edit" at bounding box center [839, 559] width 17 height 11
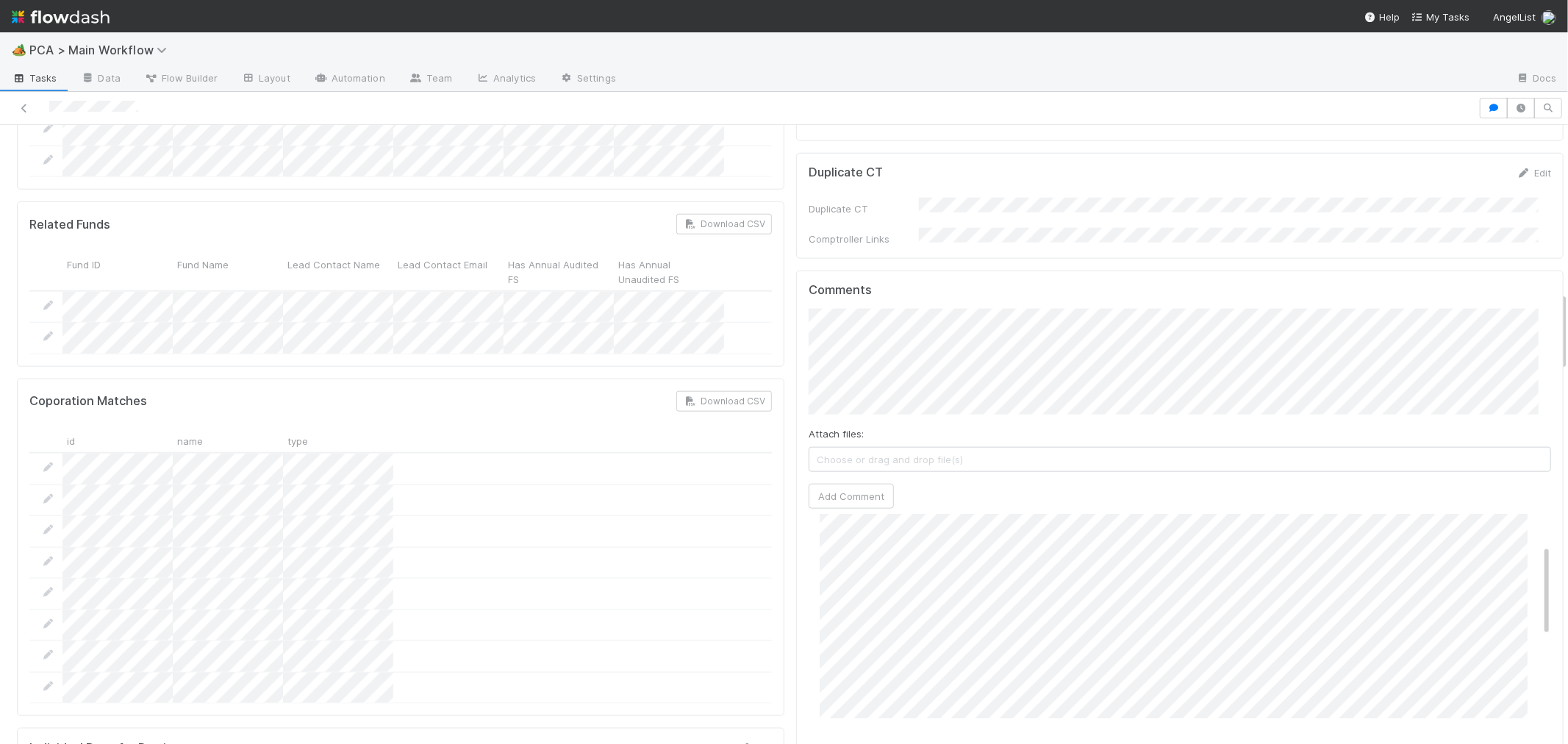
scroll to position [96, 0]
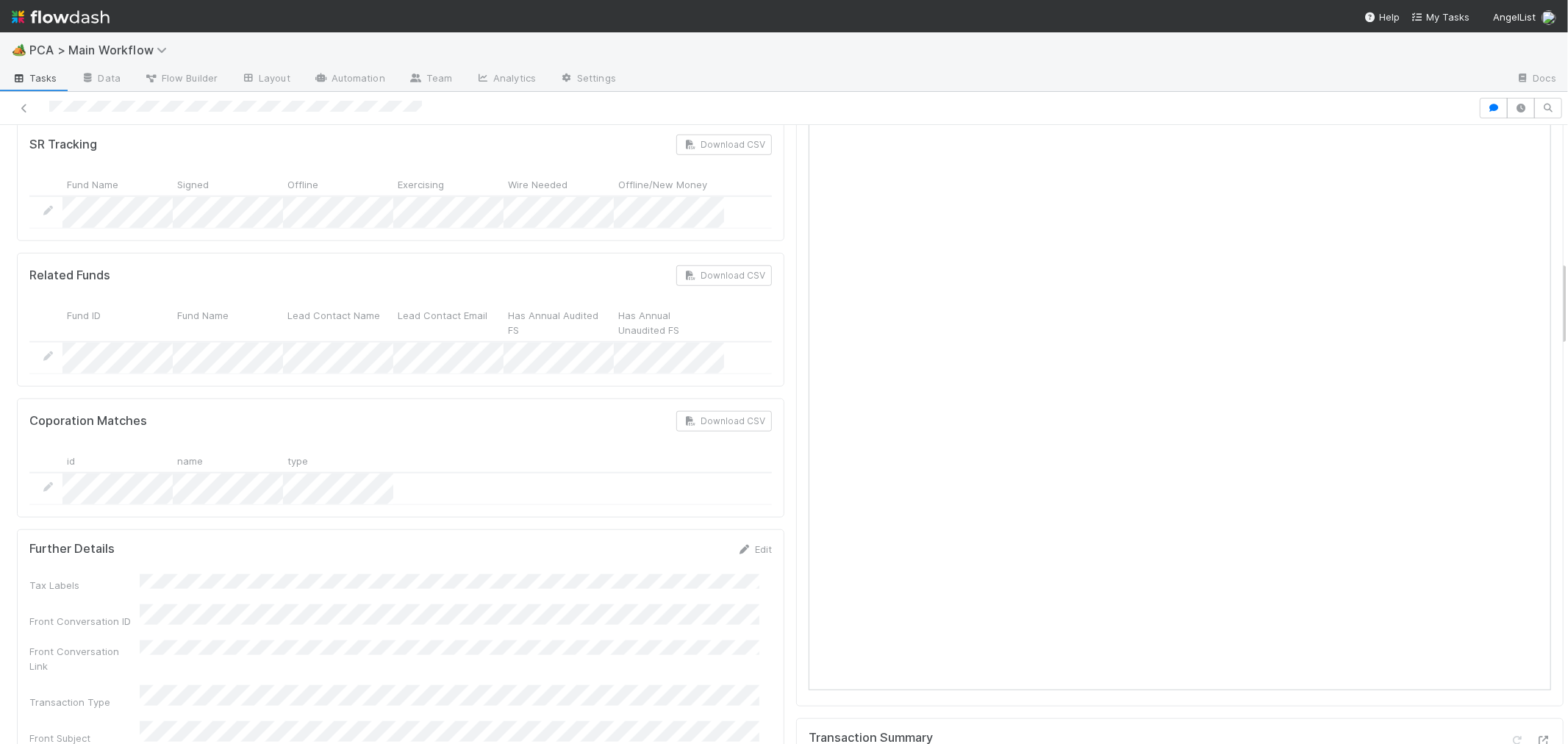
scroll to position [1470, 0]
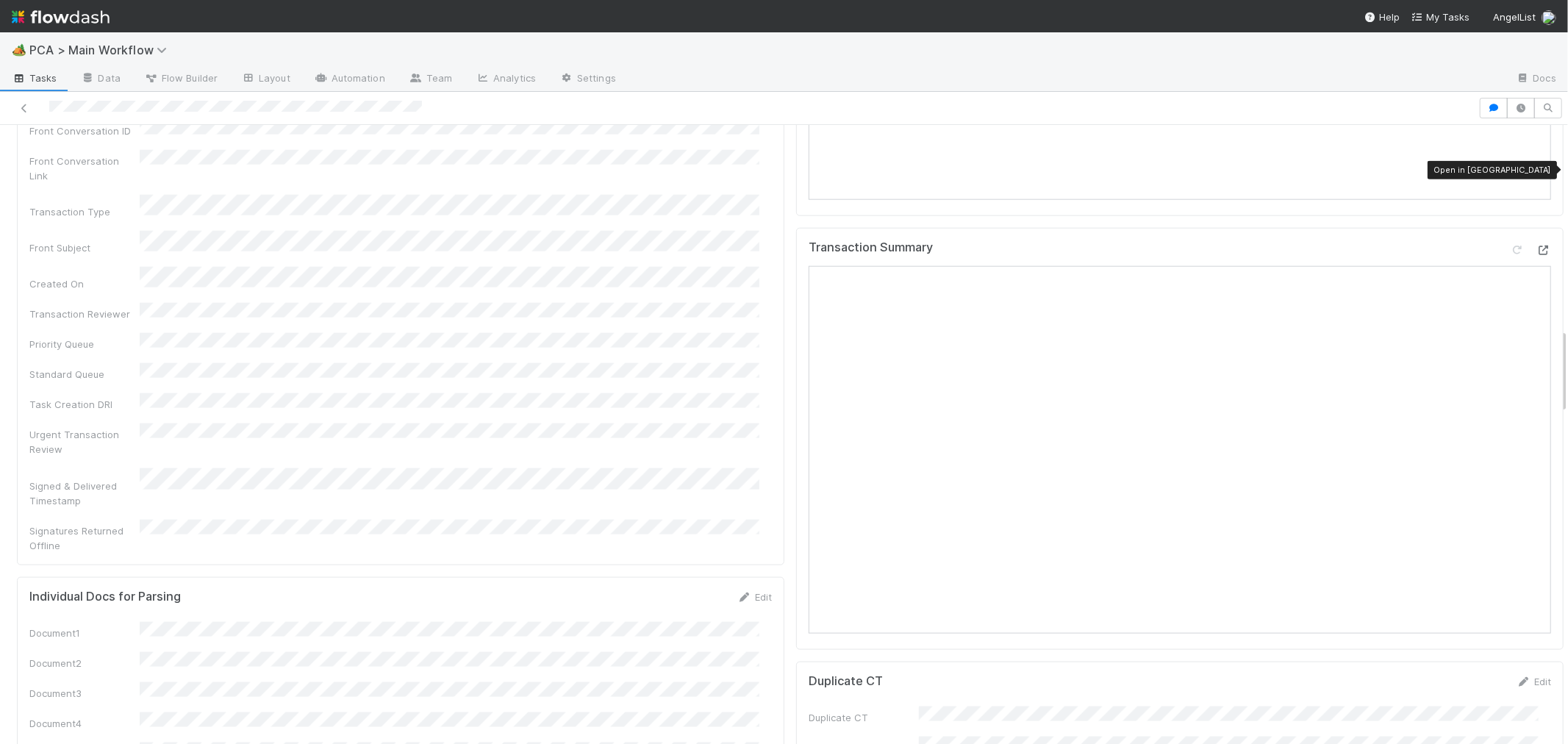
click at [1536, 246] on icon at bounding box center [1544, 250] width 15 height 10
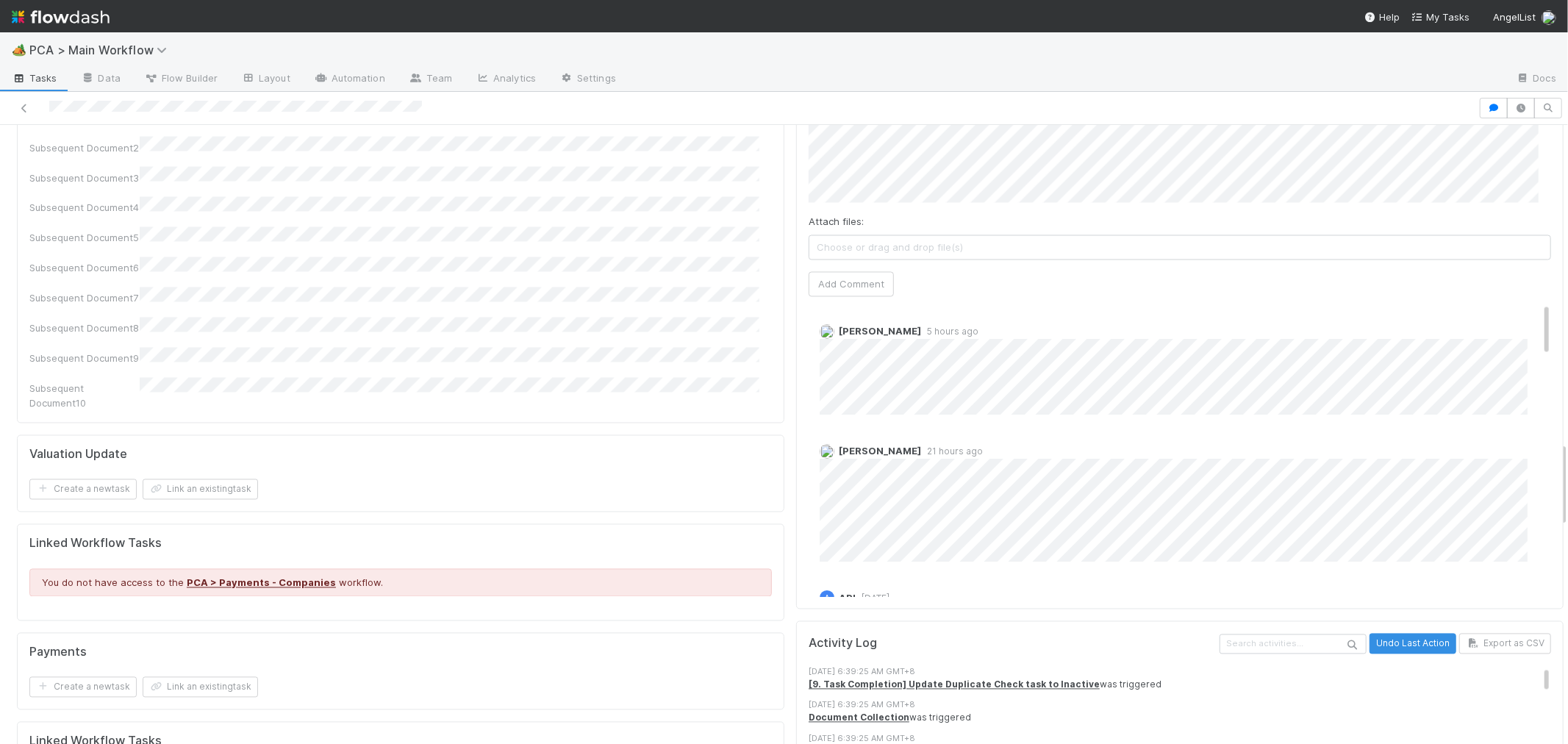
scroll to position [0, 0]
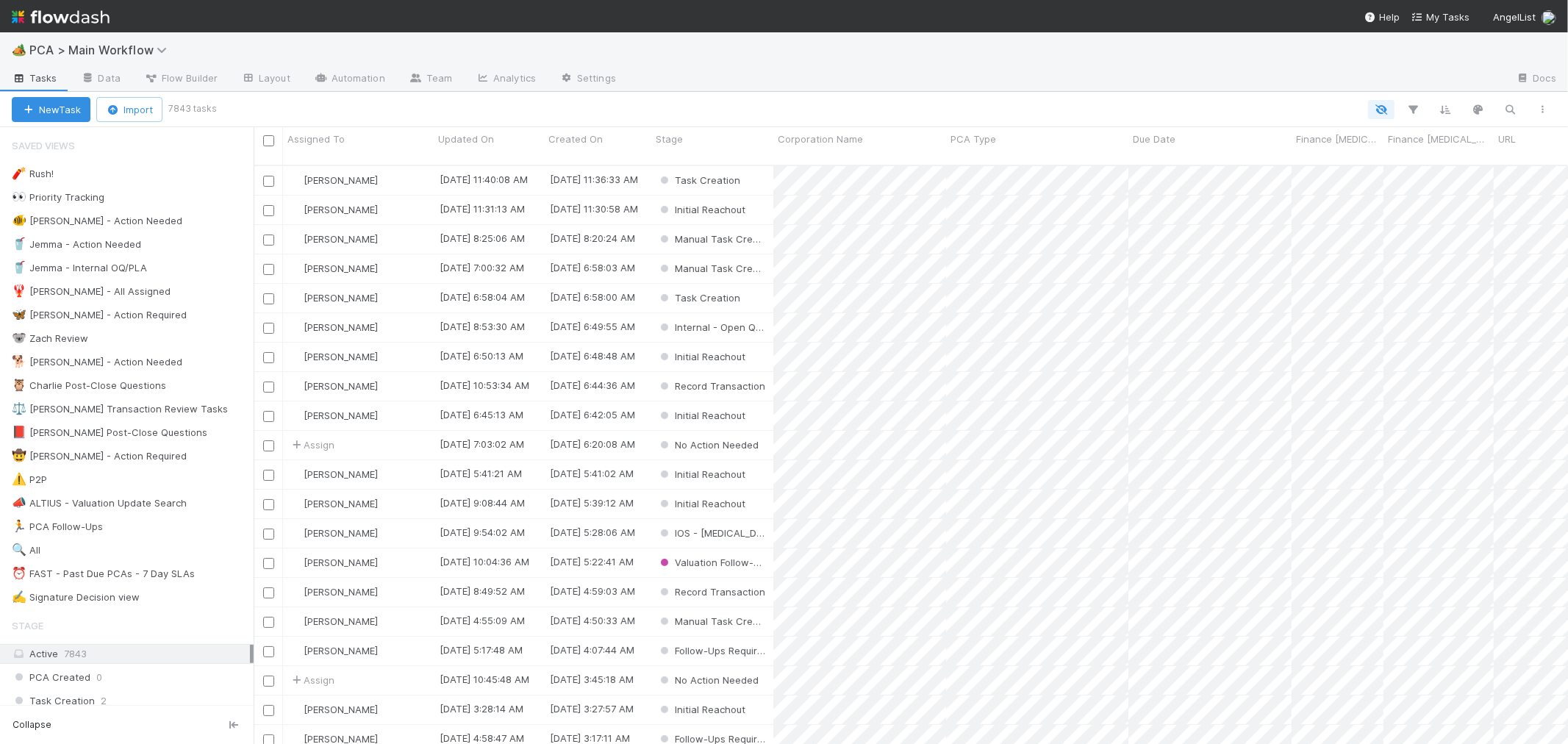
scroll to position [578, 1301]
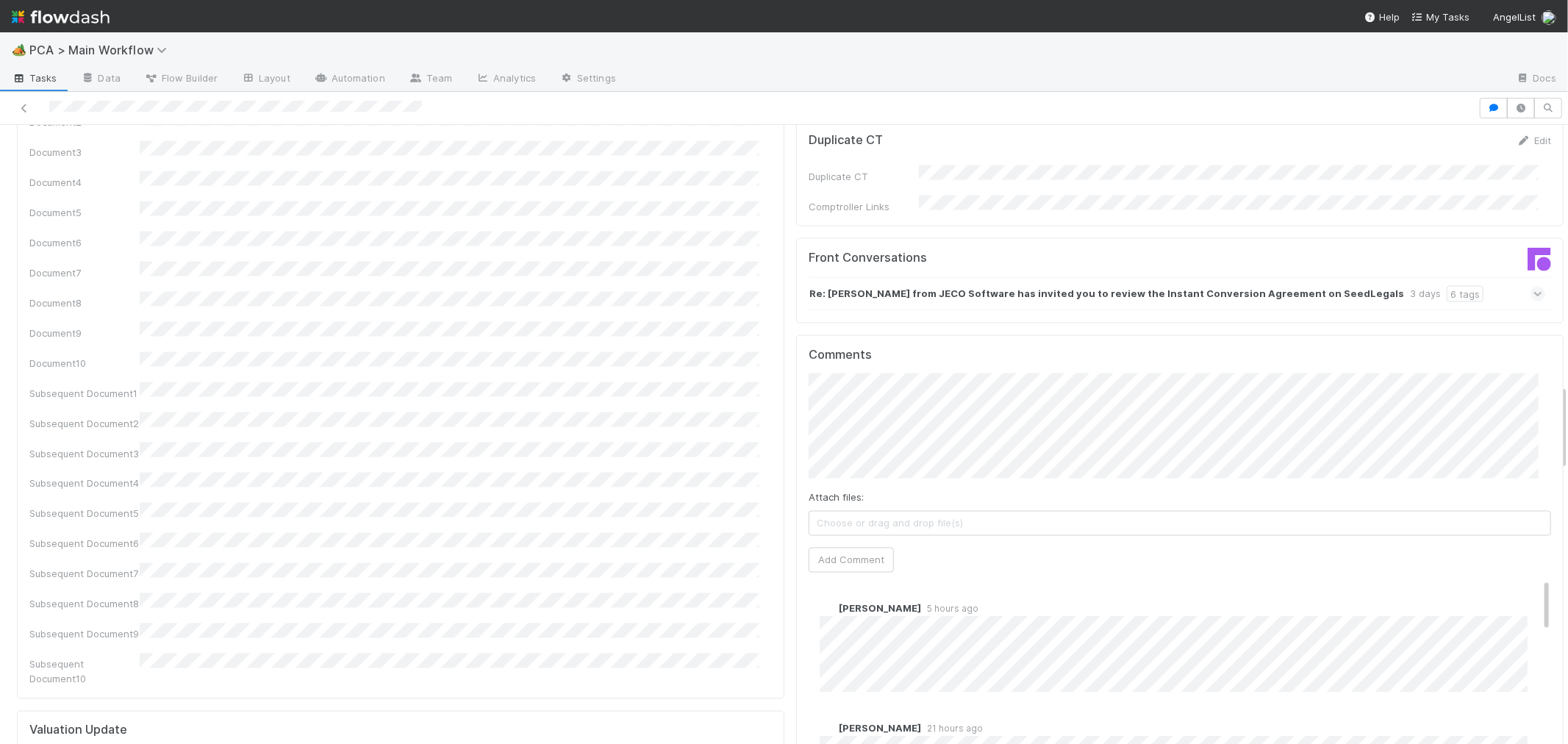
scroll to position [2041, 0]
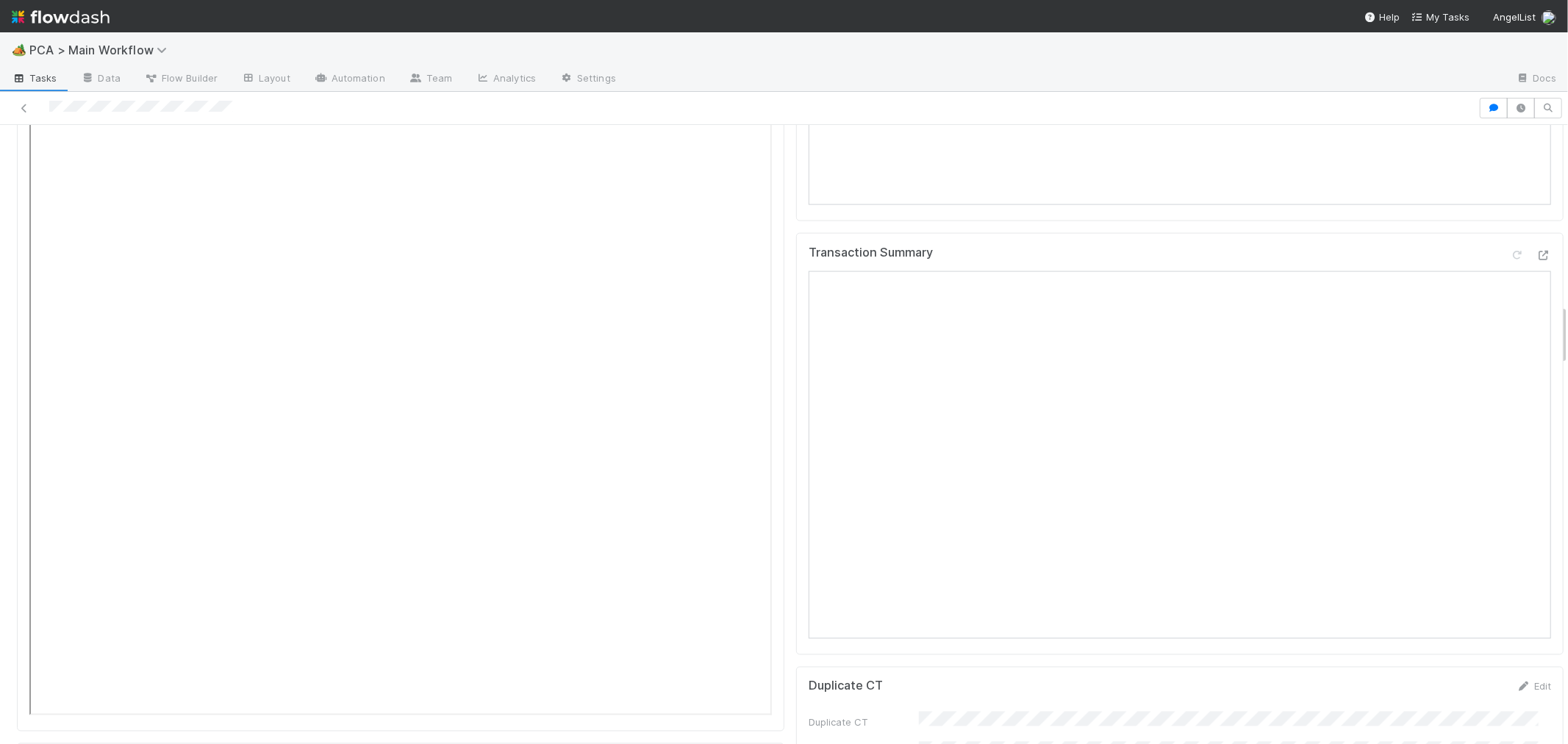
scroll to position [1715, 0]
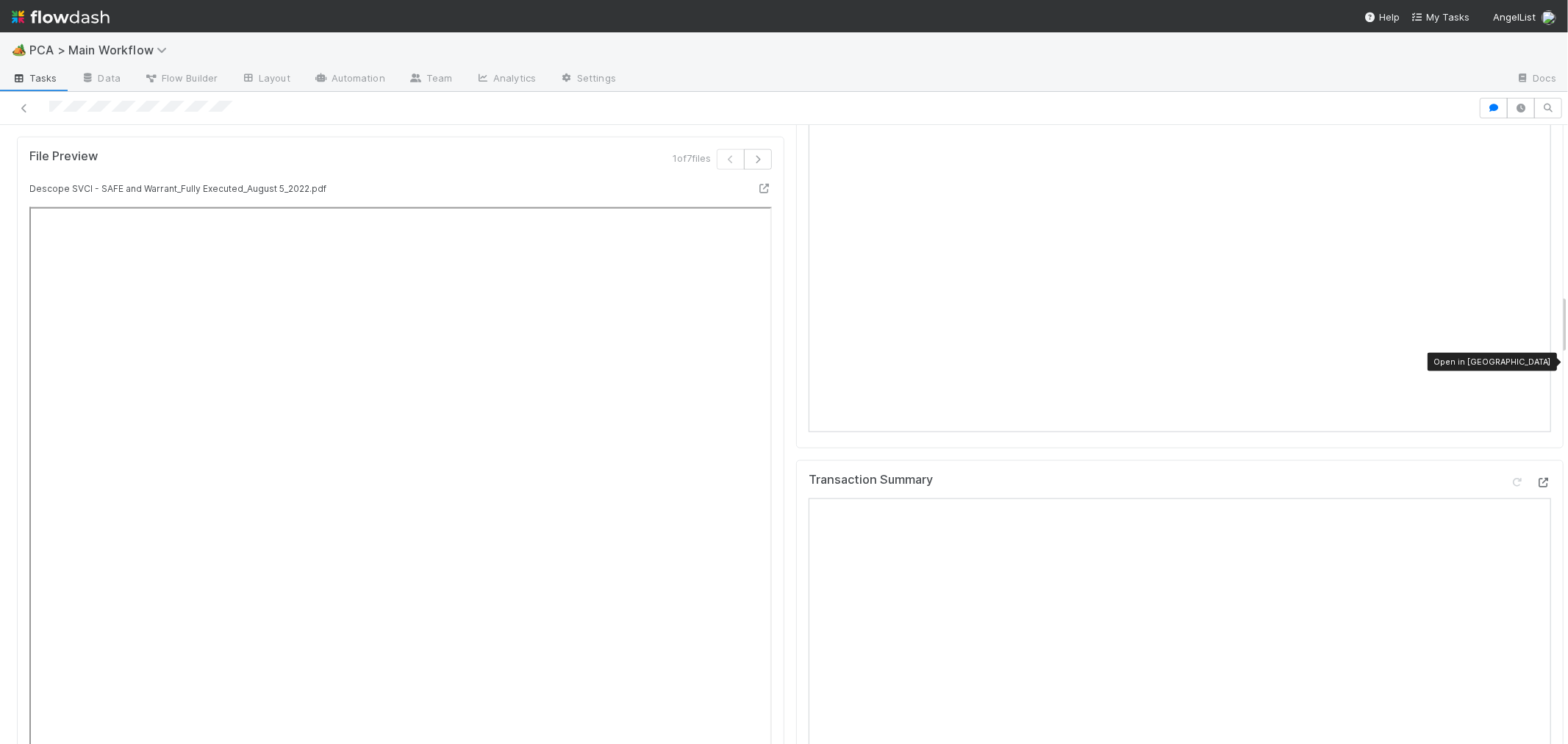
click at [1536, 478] on icon at bounding box center [1544, 483] width 15 height 10
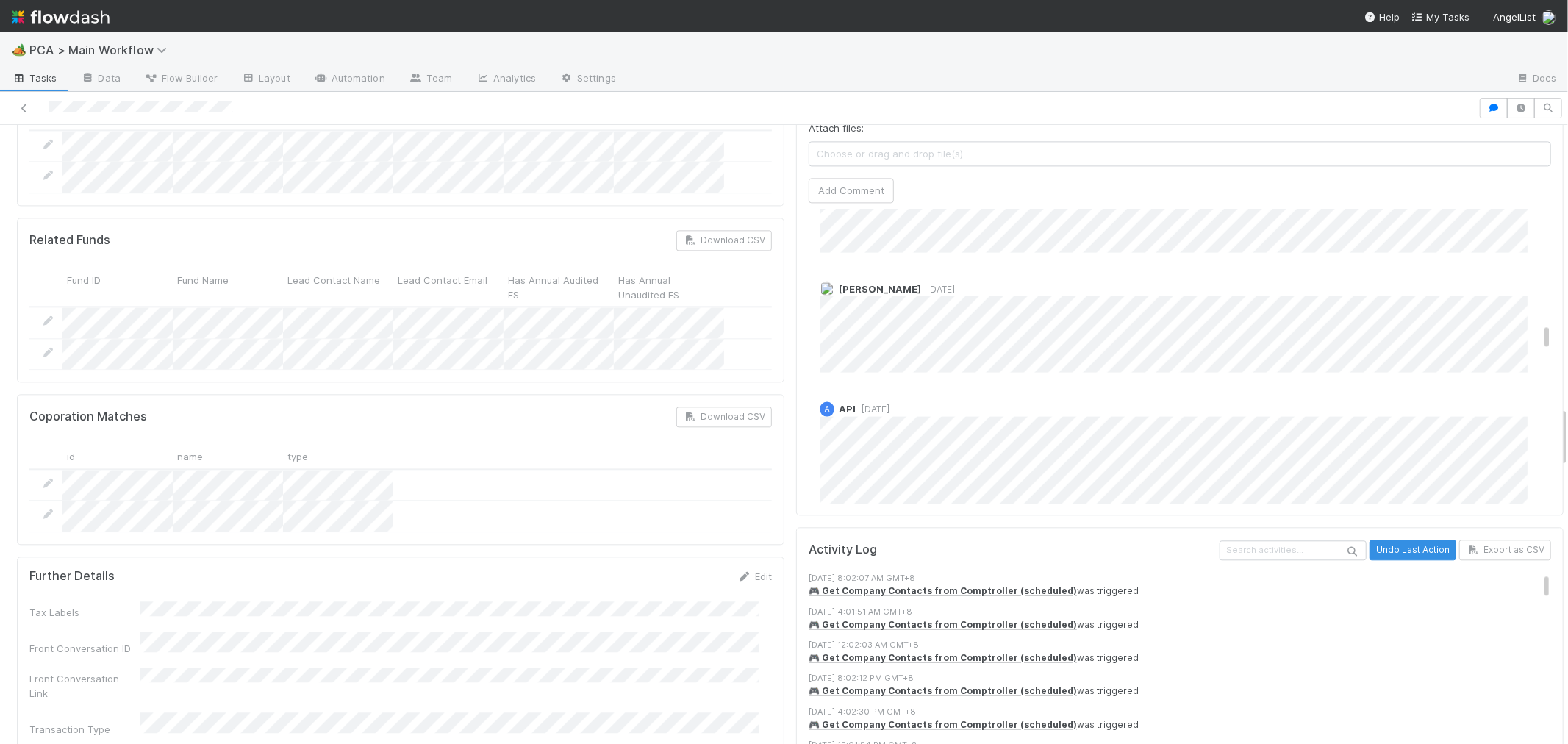
scroll to position [1796, 0]
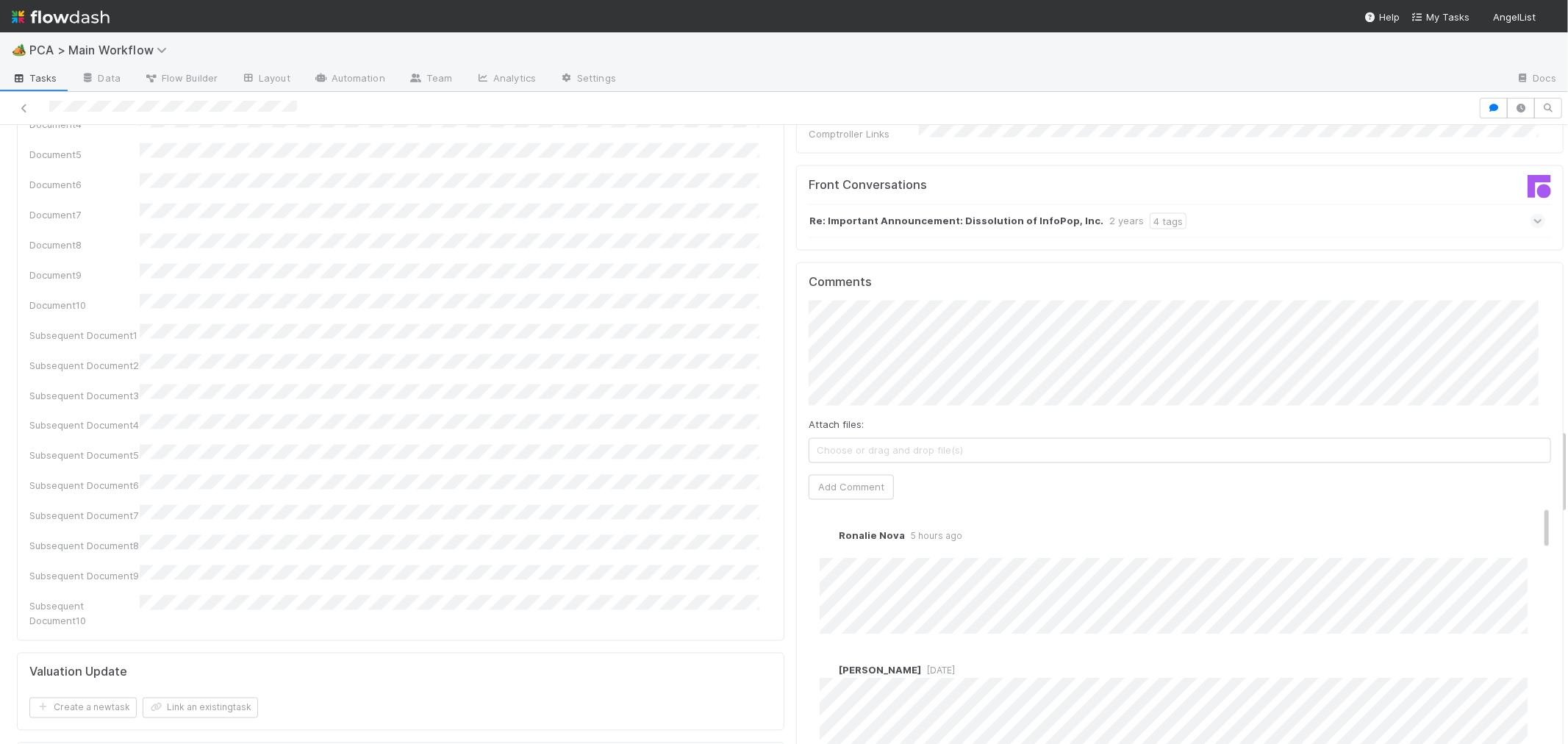
scroll to position [2205, 0]
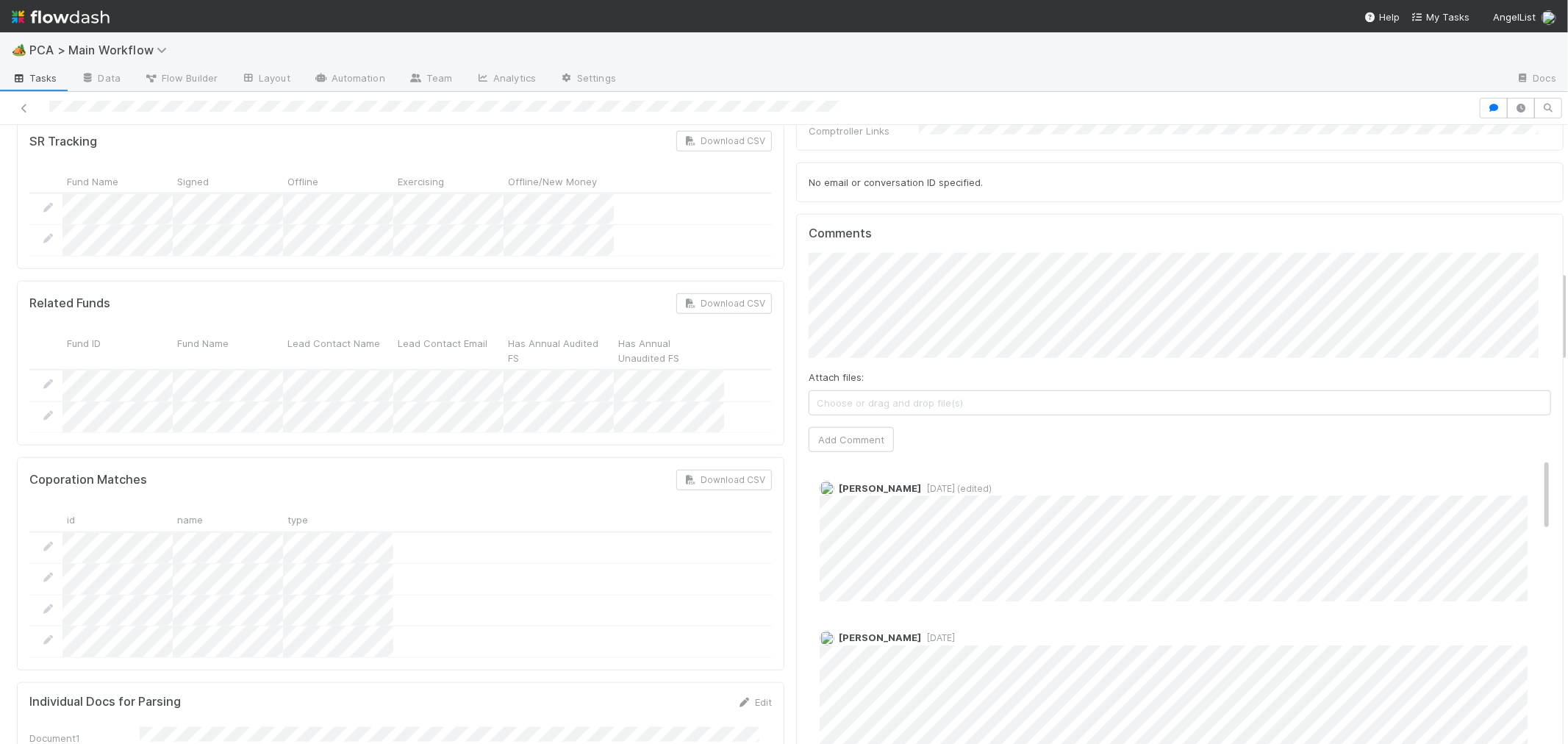
scroll to position [0, 4]
click at [1567, 233] on html "🏕️ PCA > Main Workflow Tasks Data Flow Builder Layout Automation Team Analytics…" at bounding box center [784, 372] width 1568 height 744
drag, startPoint x: 842, startPoint y: 364, endPoint x: 1297, endPoint y: 369, distance: 455.0
click at [842, 427] on button "Add Comment" at bounding box center [847, 439] width 85 height 25
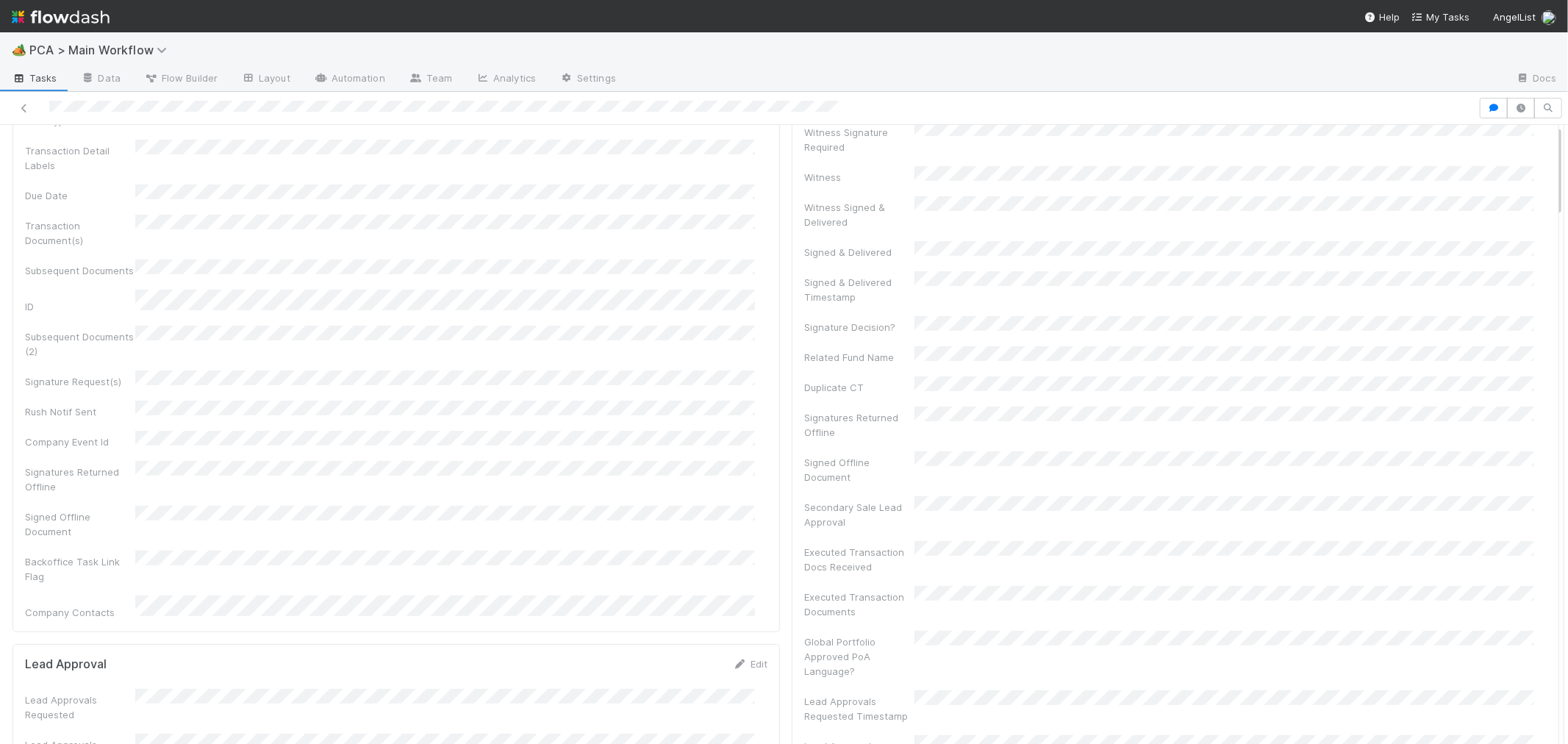
scroll to position [0, 0]
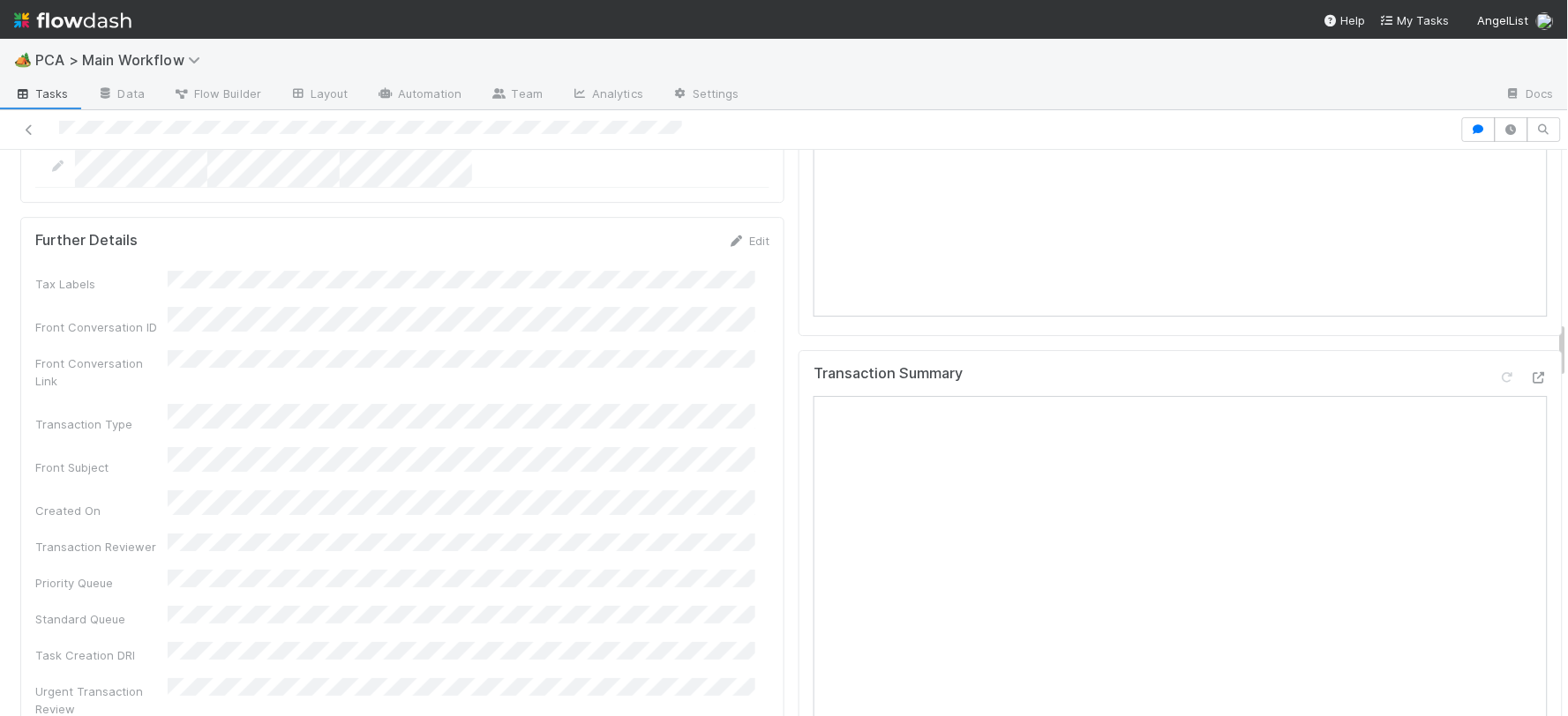
scroll to position [1372, 0]
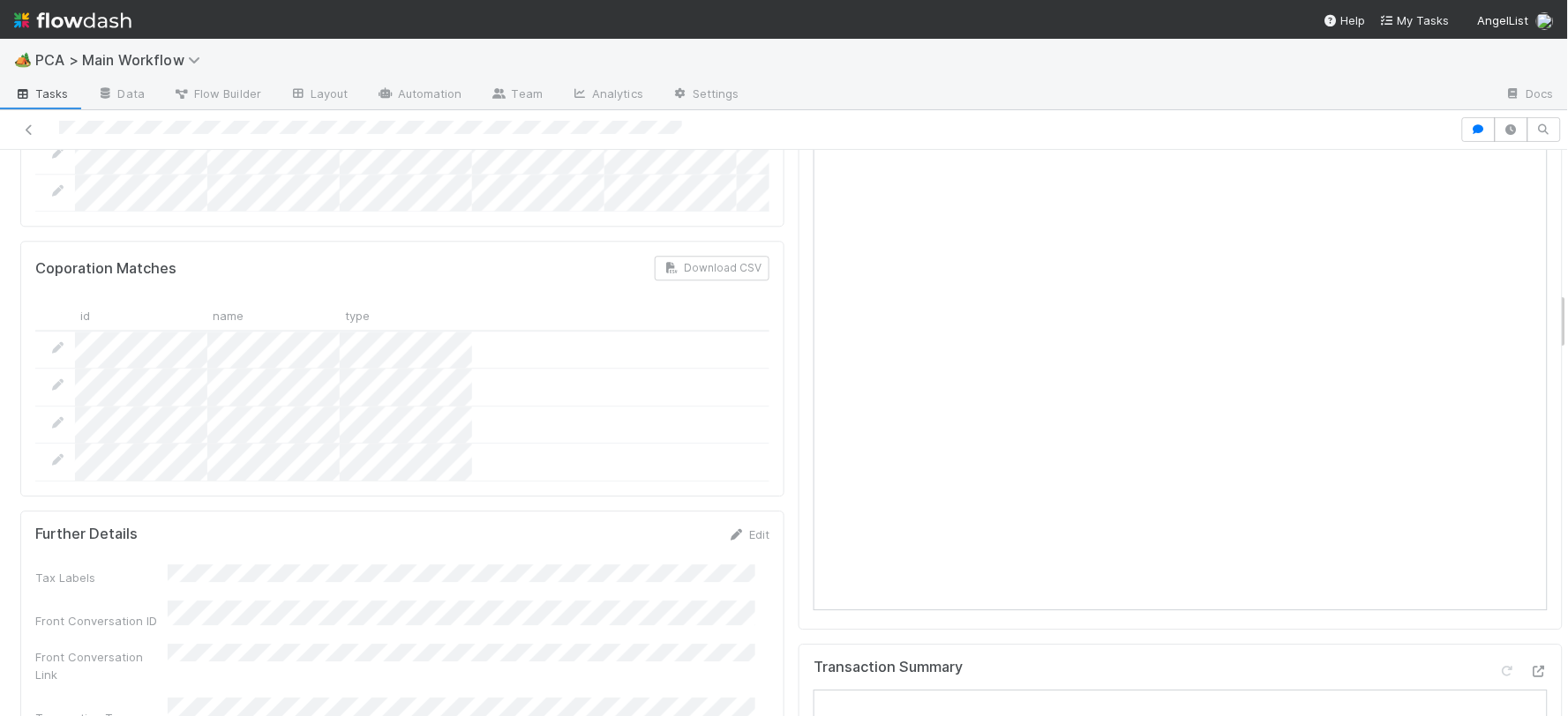
drag, startPoint x: 1520, startPoint y: 584, endPoint x: 1496, endPoint y: 545, distance: 45.8
click at [1530, 666] on icon at bounding box center [1539, 672] width 18 height 12
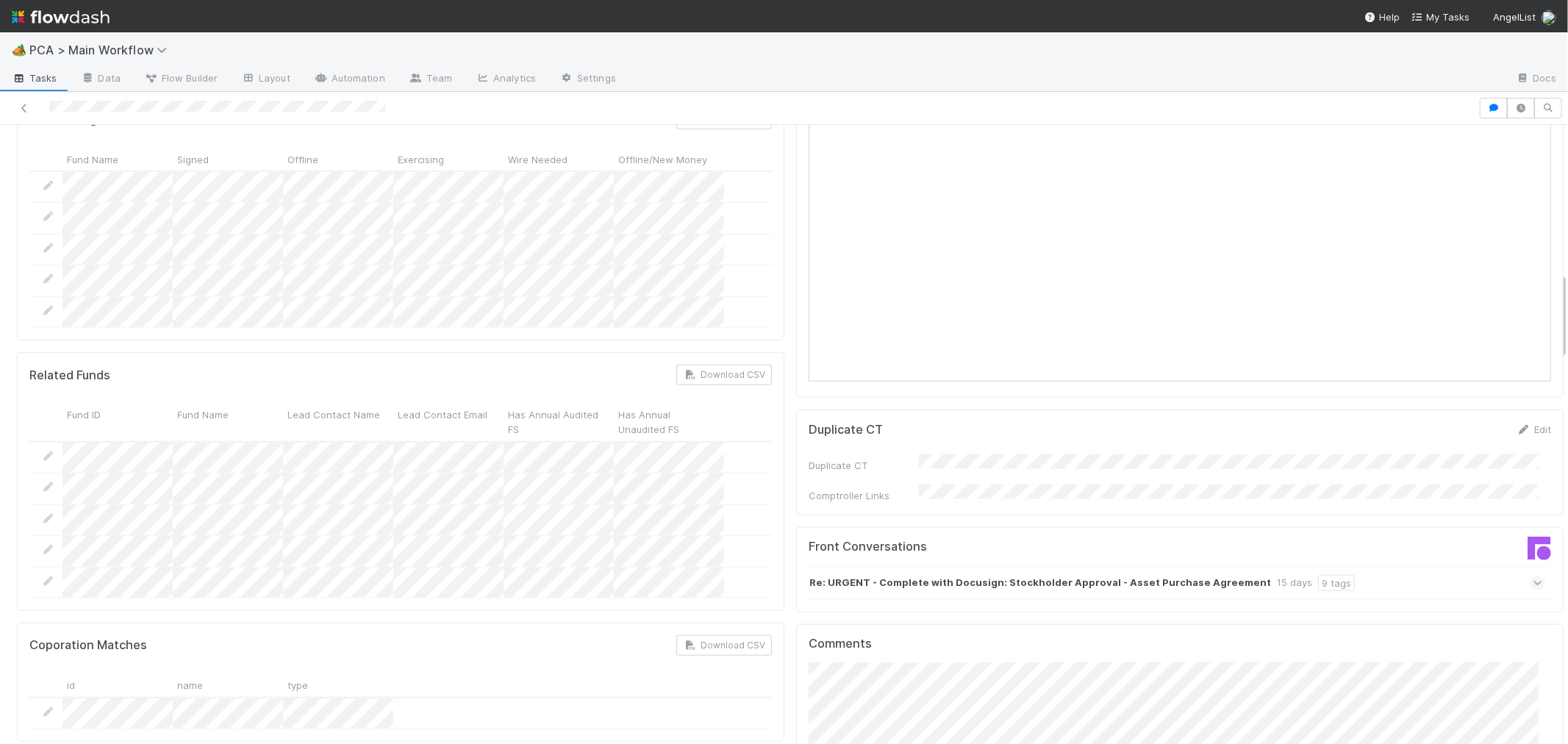
scroll to position [735, 0]
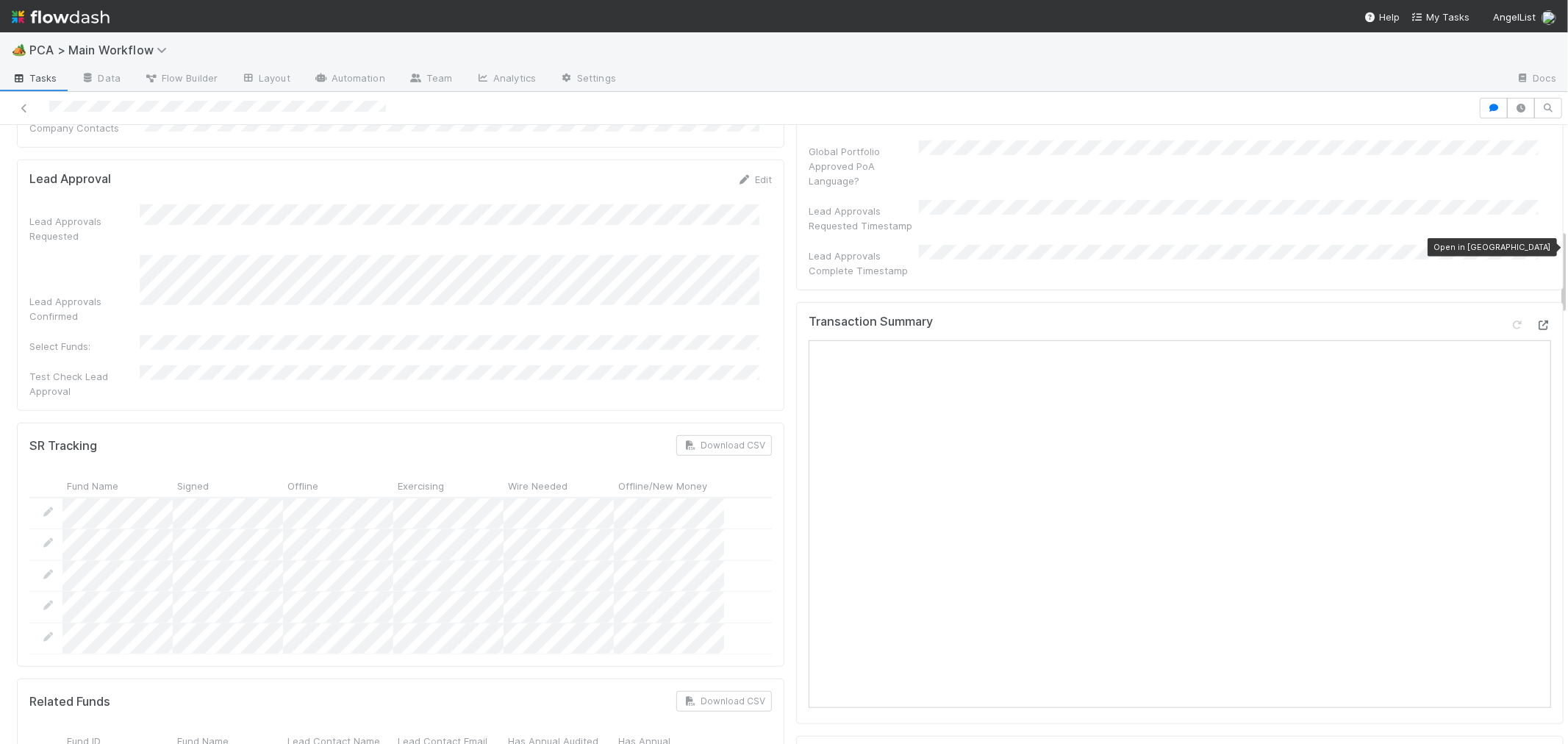
click at [1536, 321] on icon at bounding box center [1544, 326] width 15 height 10
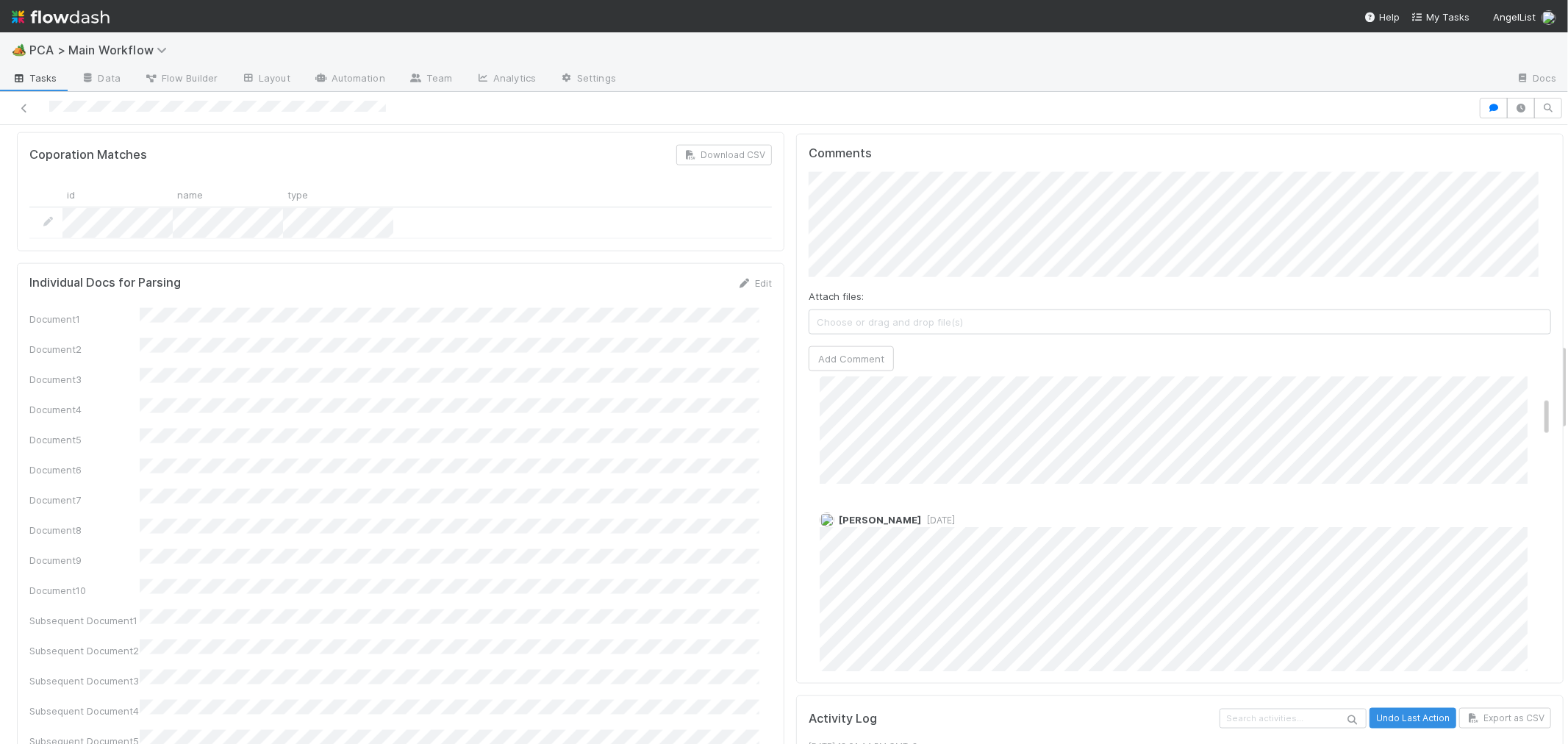
scroll to position [0, 0]
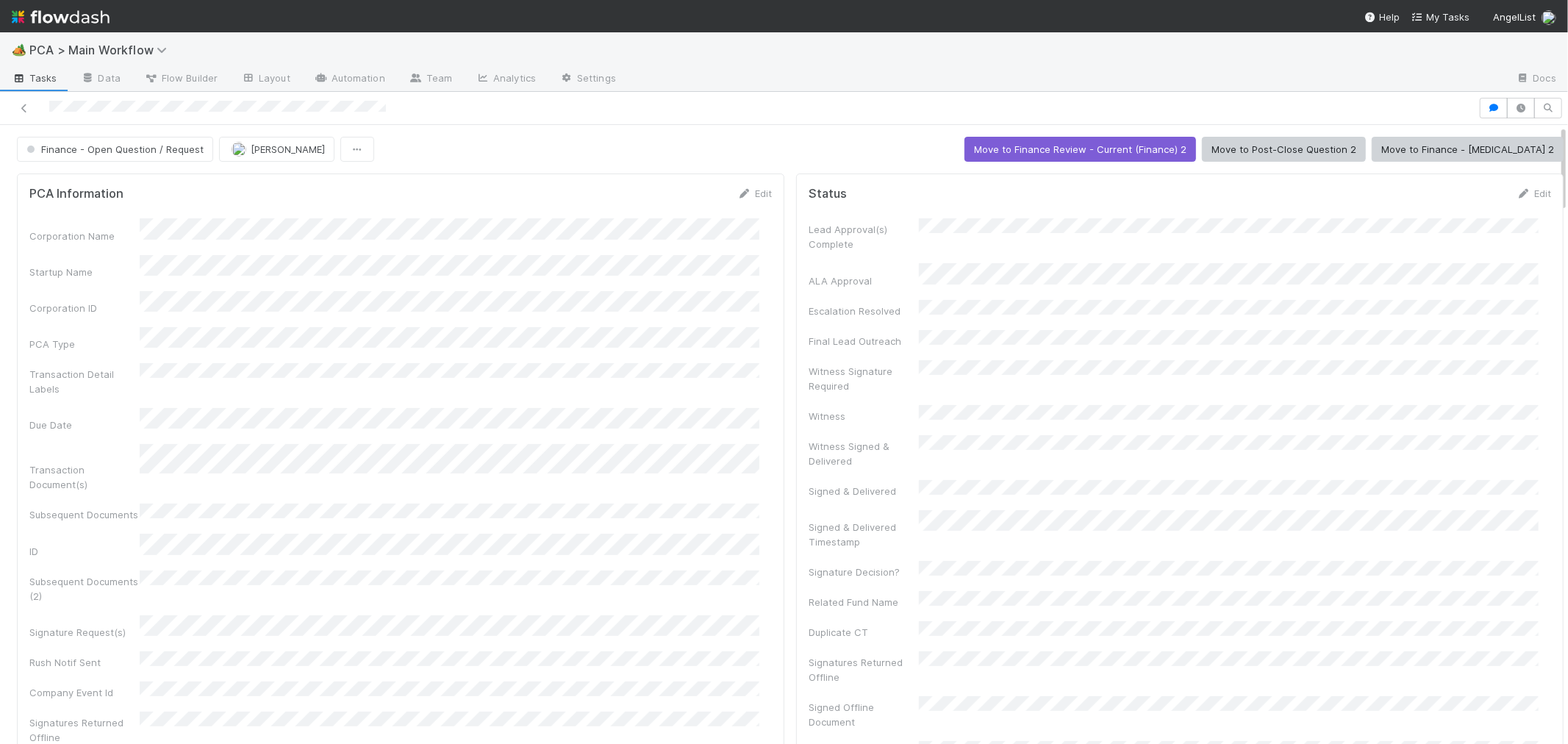
click at [410, 241] on div "Corporation Name Startup Name Corporation ID PCA Type Transaction Detail Labels…" at bounding box center [401, 544] width 742 height 652
click at [54, 16] on img at bounding box center [60, 16] width 98 height 25
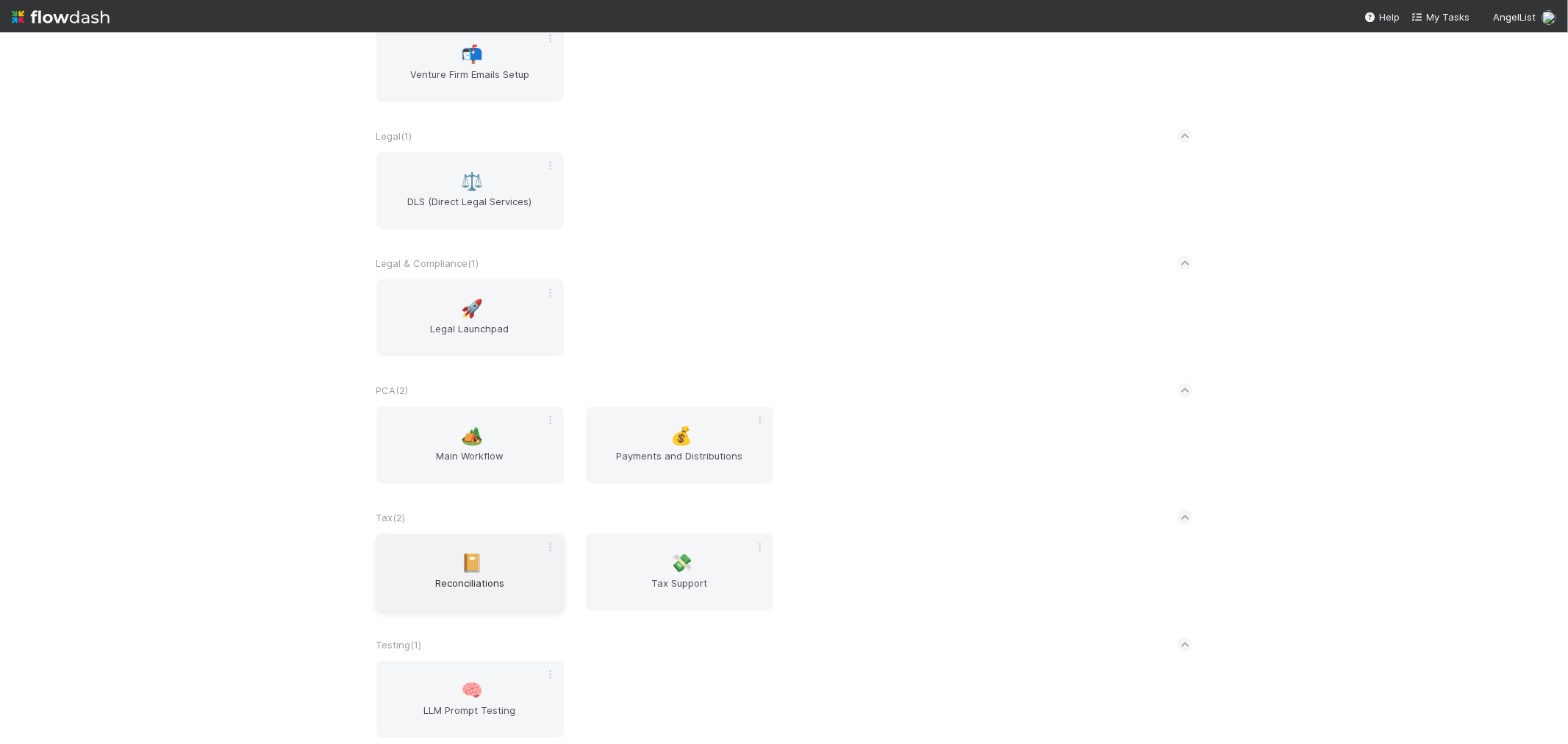
scroll to position [1323, 0]
click at [449, 444] on span "Main Workflow" at bounding box center [469, 458] width 175 height 29
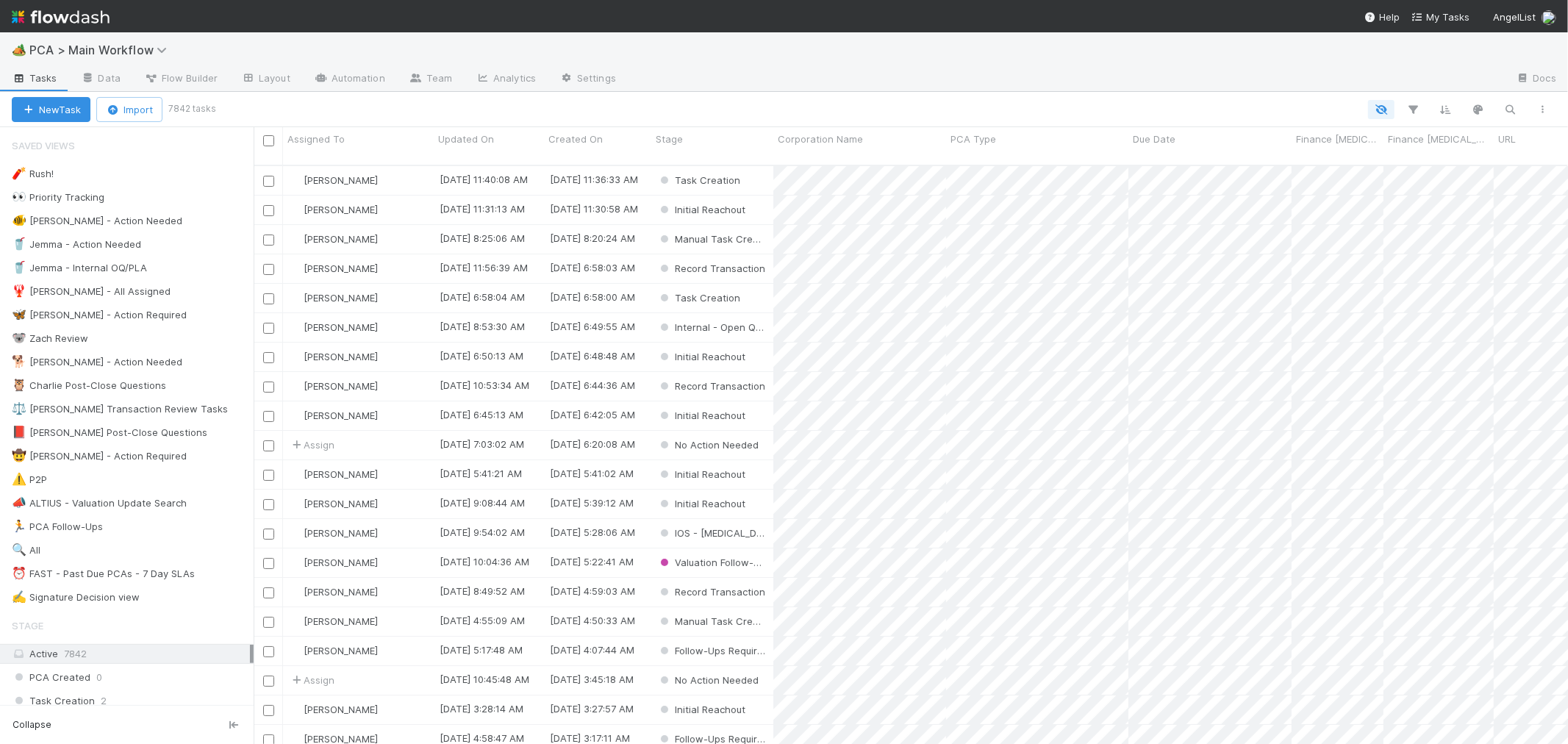
scroll to position [578, 1301]
click at [131, 579] on div "⏰ FAST - Past Due PCAs - 7 Day SLAs" at bounding box center [103, 574] width 183 height 19
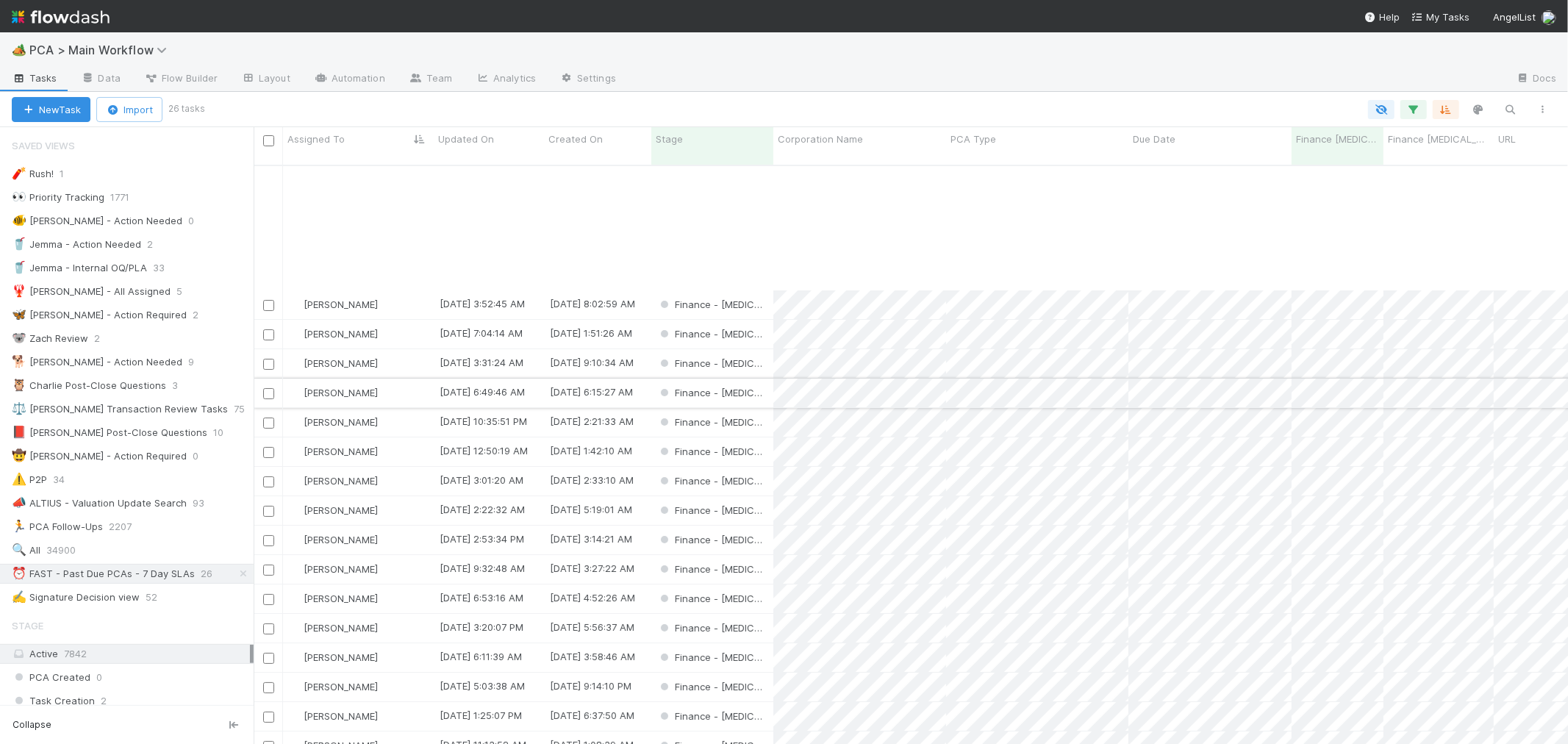
scroll to position [186, 0]
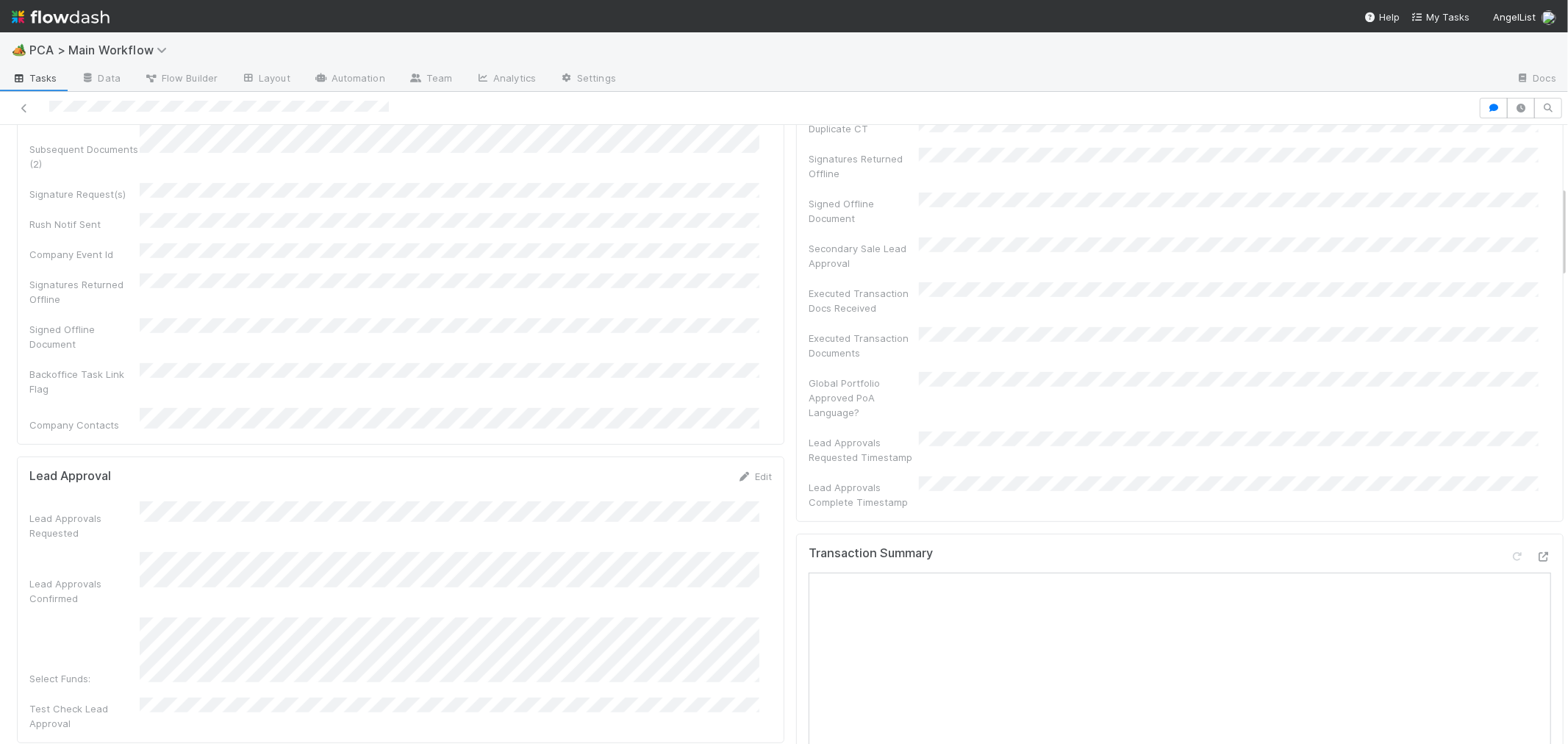
scroll to position [408, 0]
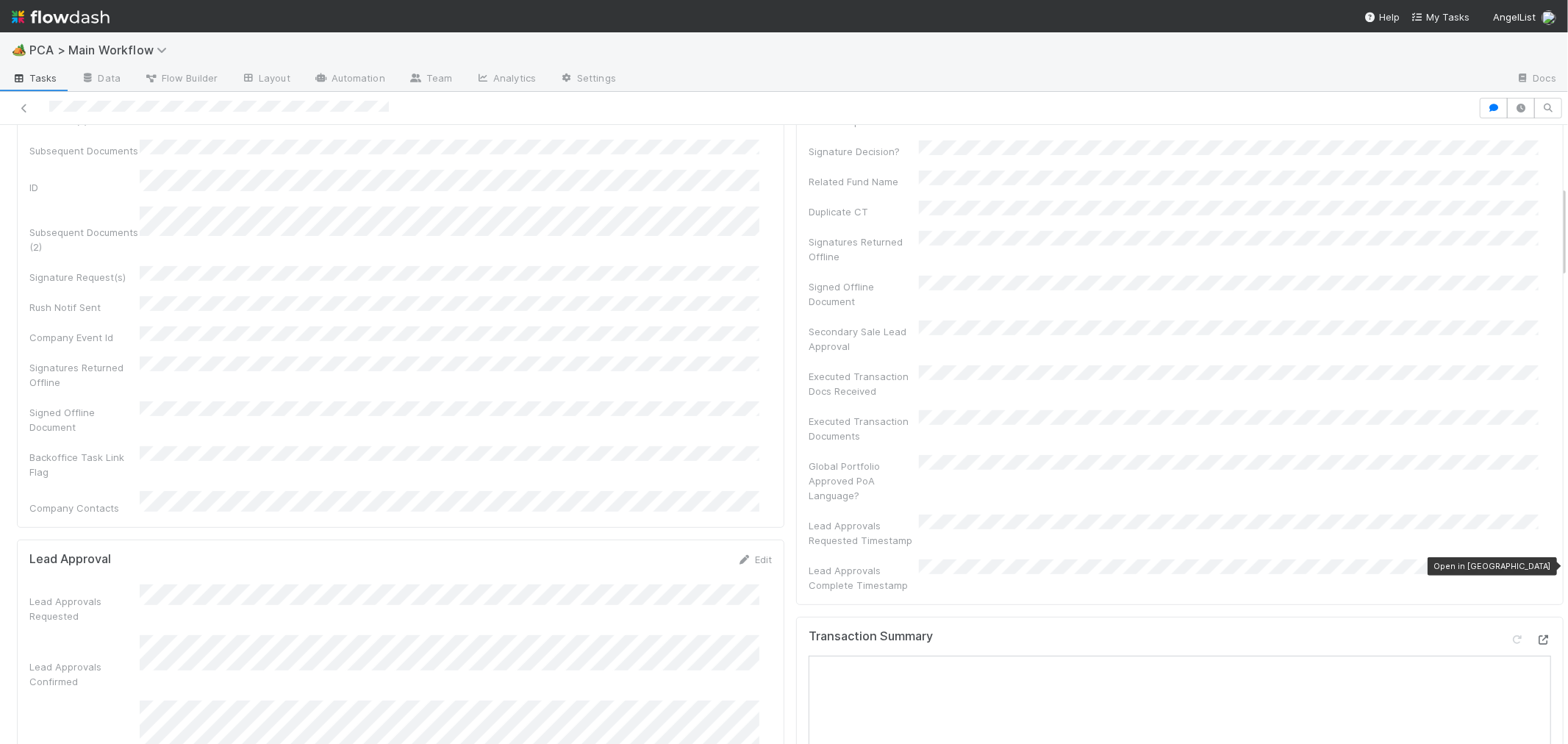
click at [1536, 635] on icon at bounding box center [1544, 640] width 15 height 10
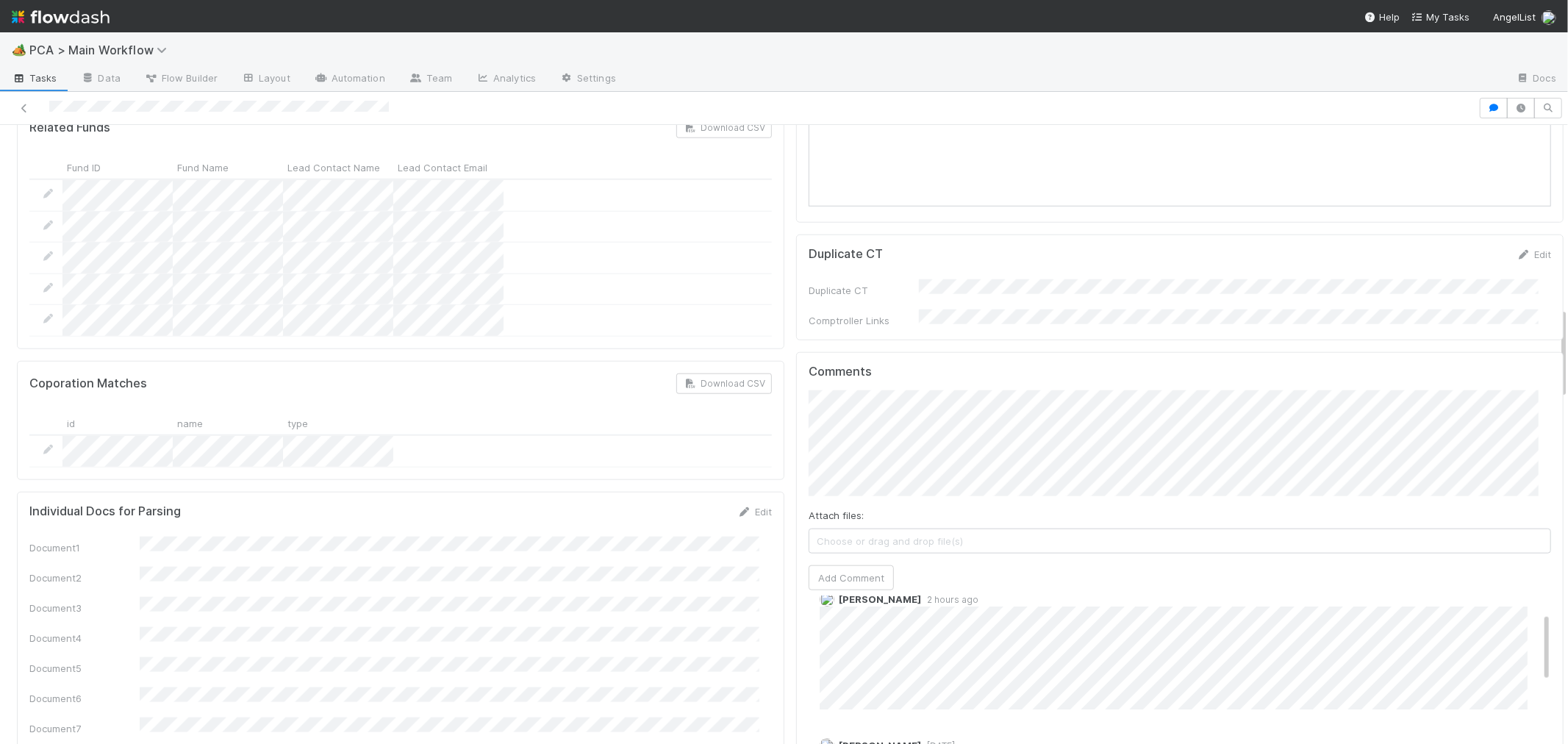
scroll to position [0, 0]
click at [860, 565] on button "Add Comment" at bounding box center [851, 578] width 85 height 25
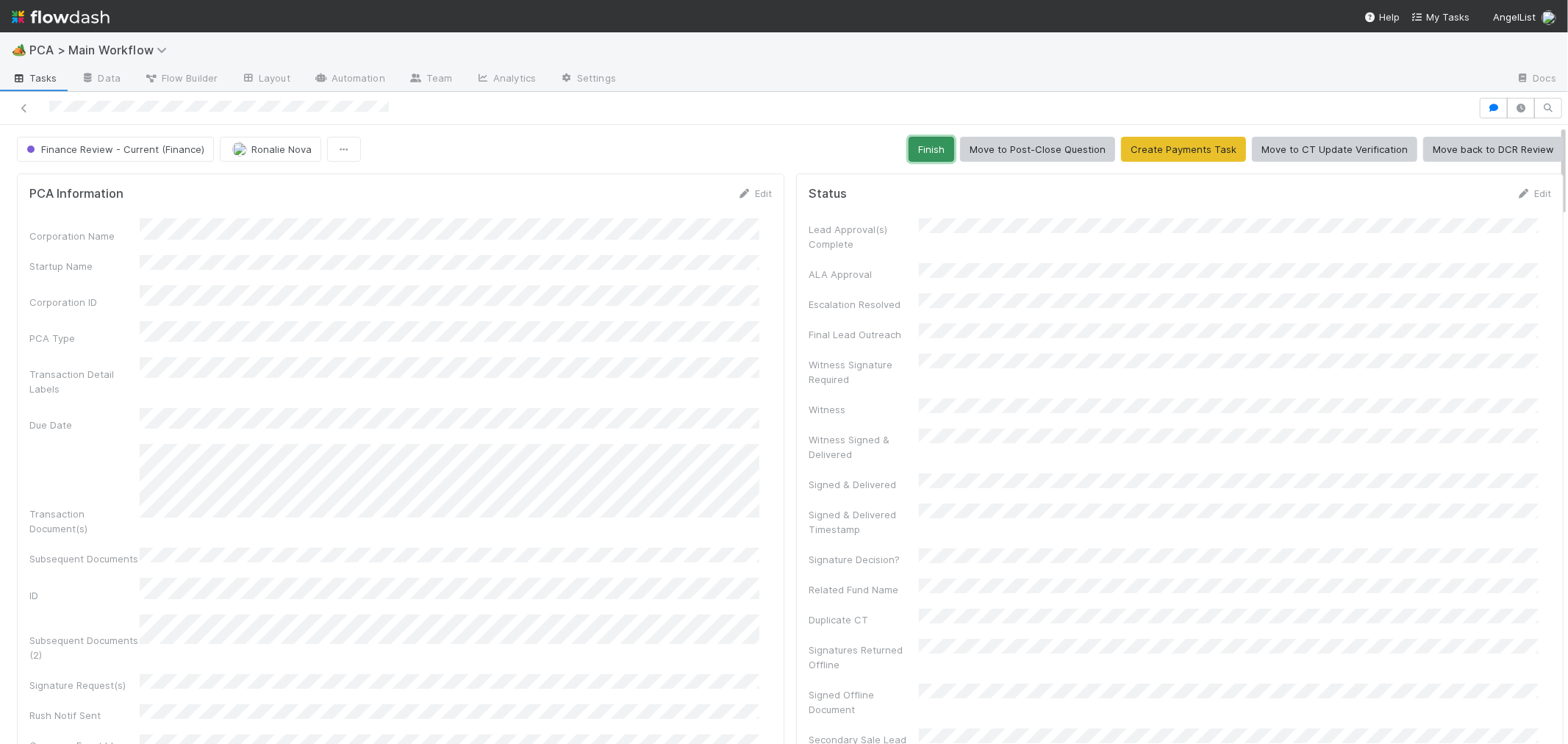
drag, startPoint x: 923, startPoint y: 147, endPoint x: 636, endPoint y: 182, distance: 289.1
click at [923, 147] on button "Finish" at bounding box center [931, 149] width 46 height 25
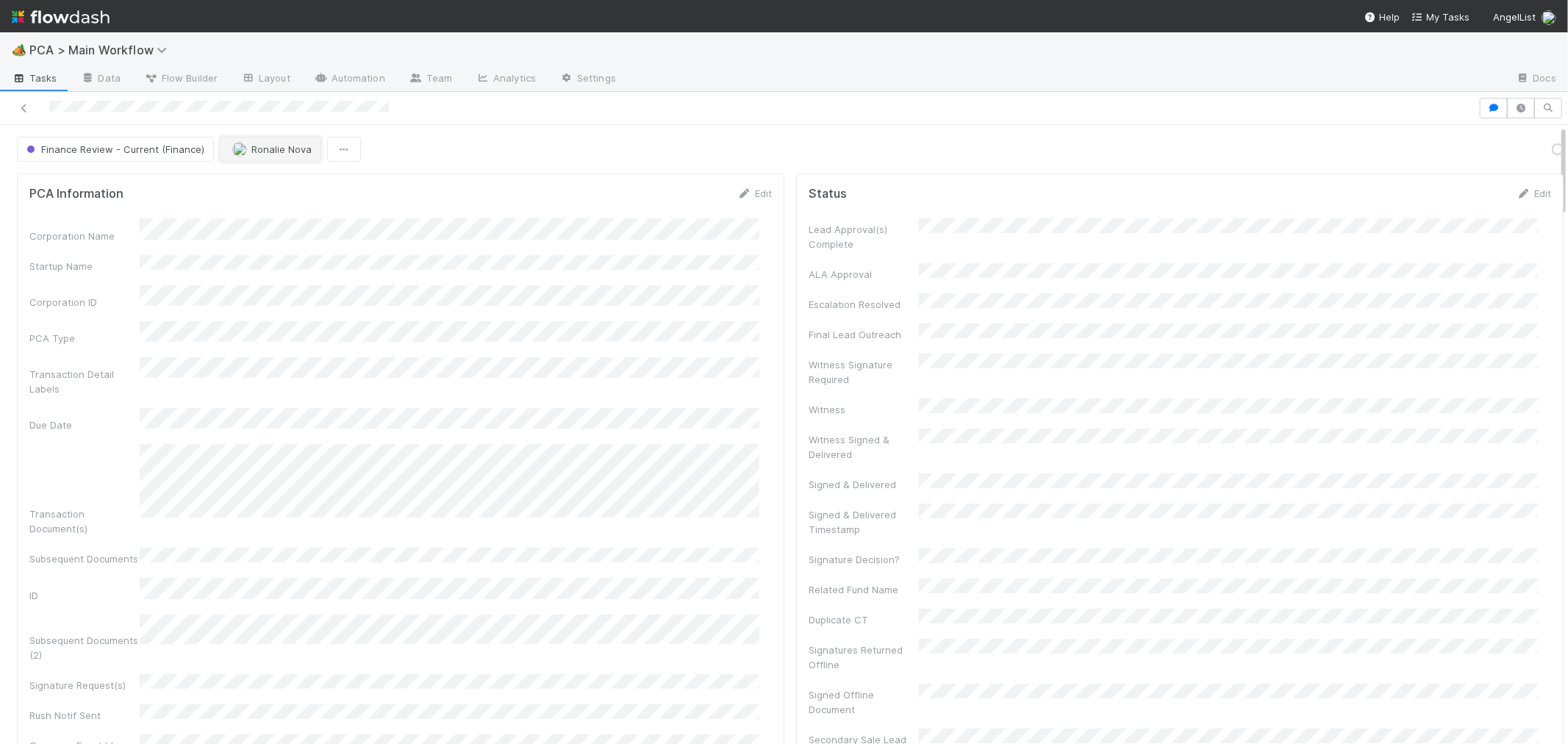
click at [286, 156] on button "Ronalie Nova" at bounding box center [270, 149] width 101 height 25
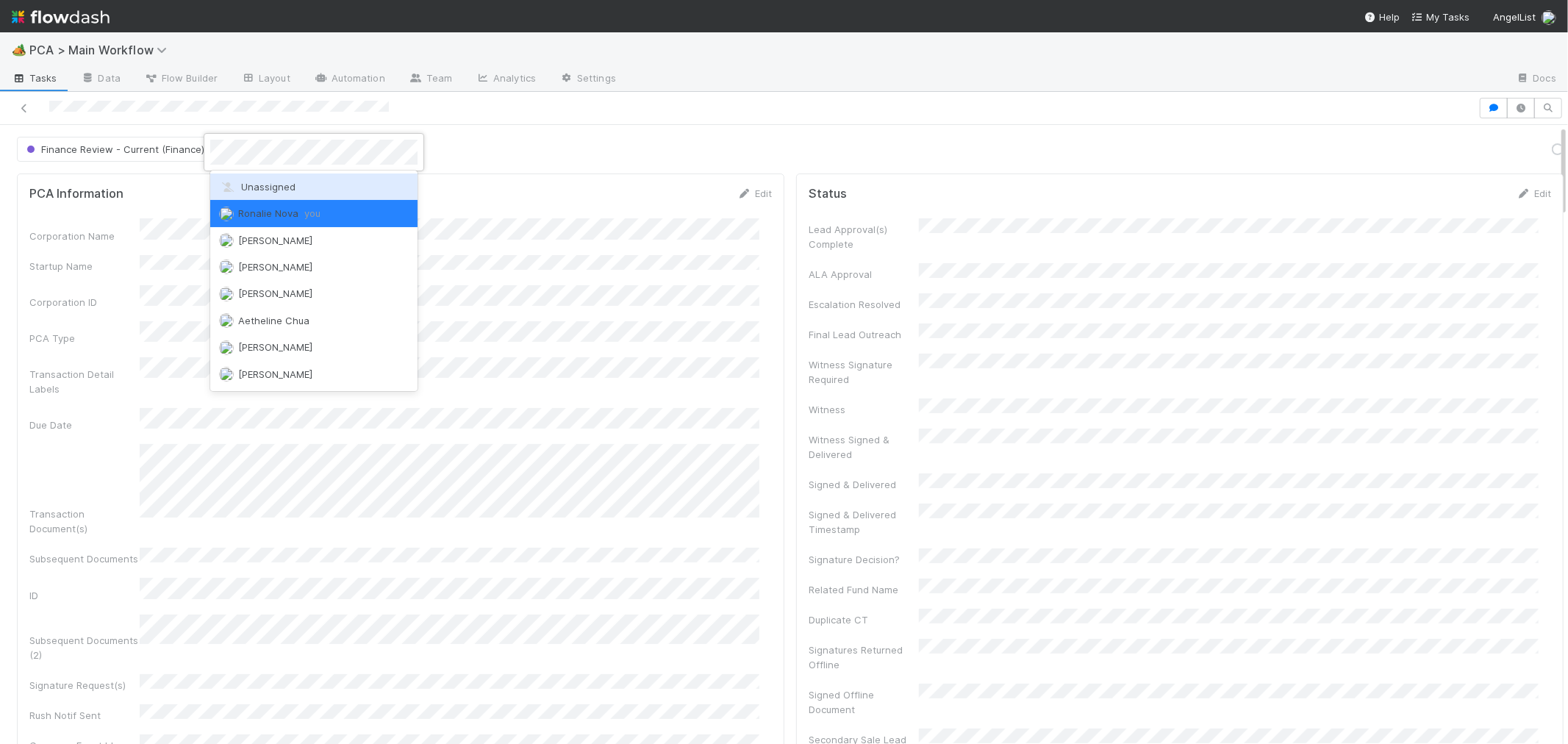
click at [281, 187] on span "Unassigned" at bounding box center [257, 187] width 77 height 11
